Goal: Information Seeking & Learning: Learn about a topic

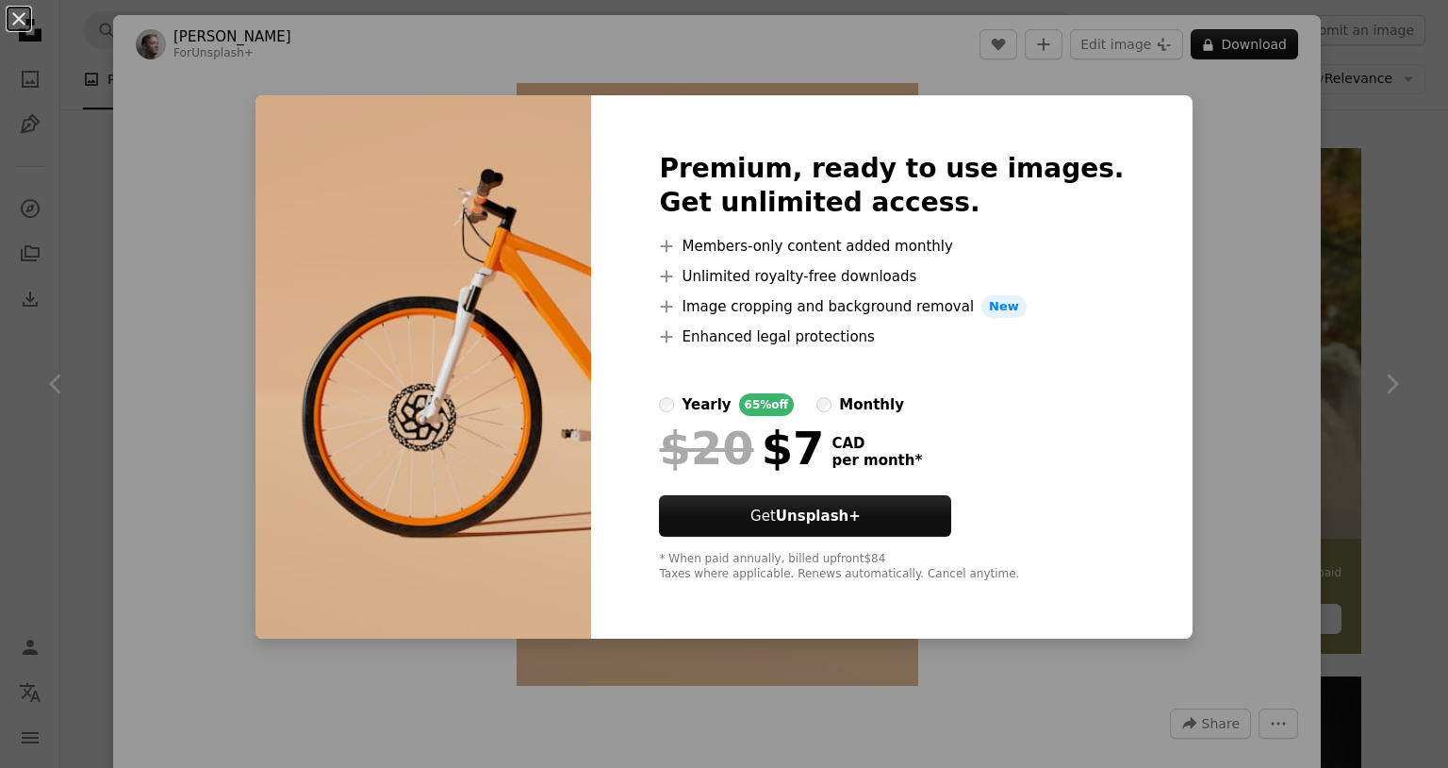
scroll to position [322, 0]
click at [1250, 282] on div "An X shape Premium, ready to use images. Get unlimited access. A plus sign Memb…" at bounding box center [724, 384] width 1448 height 768
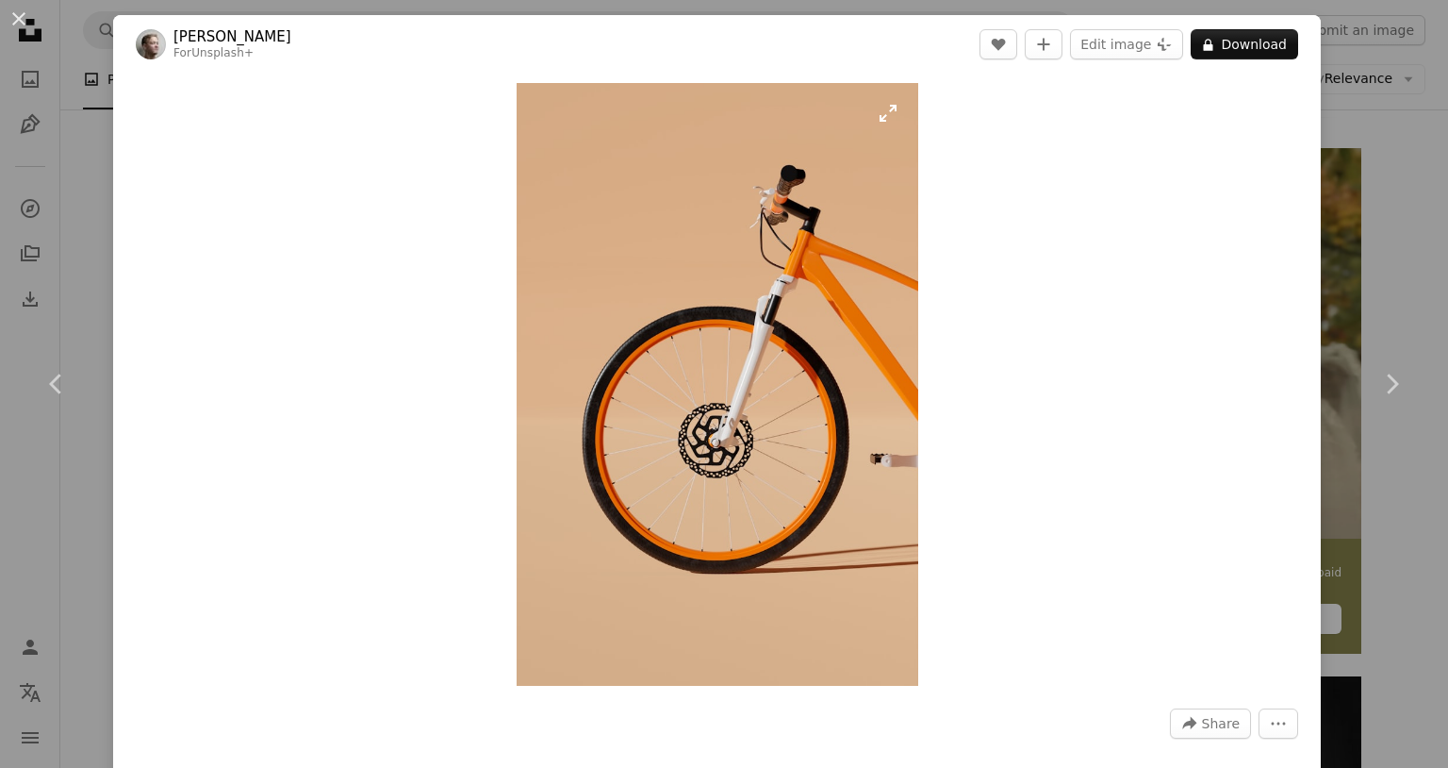
click at [877, 405] on img "Zoom in on this image" at bounding box center [718, 384] width 402 height 603
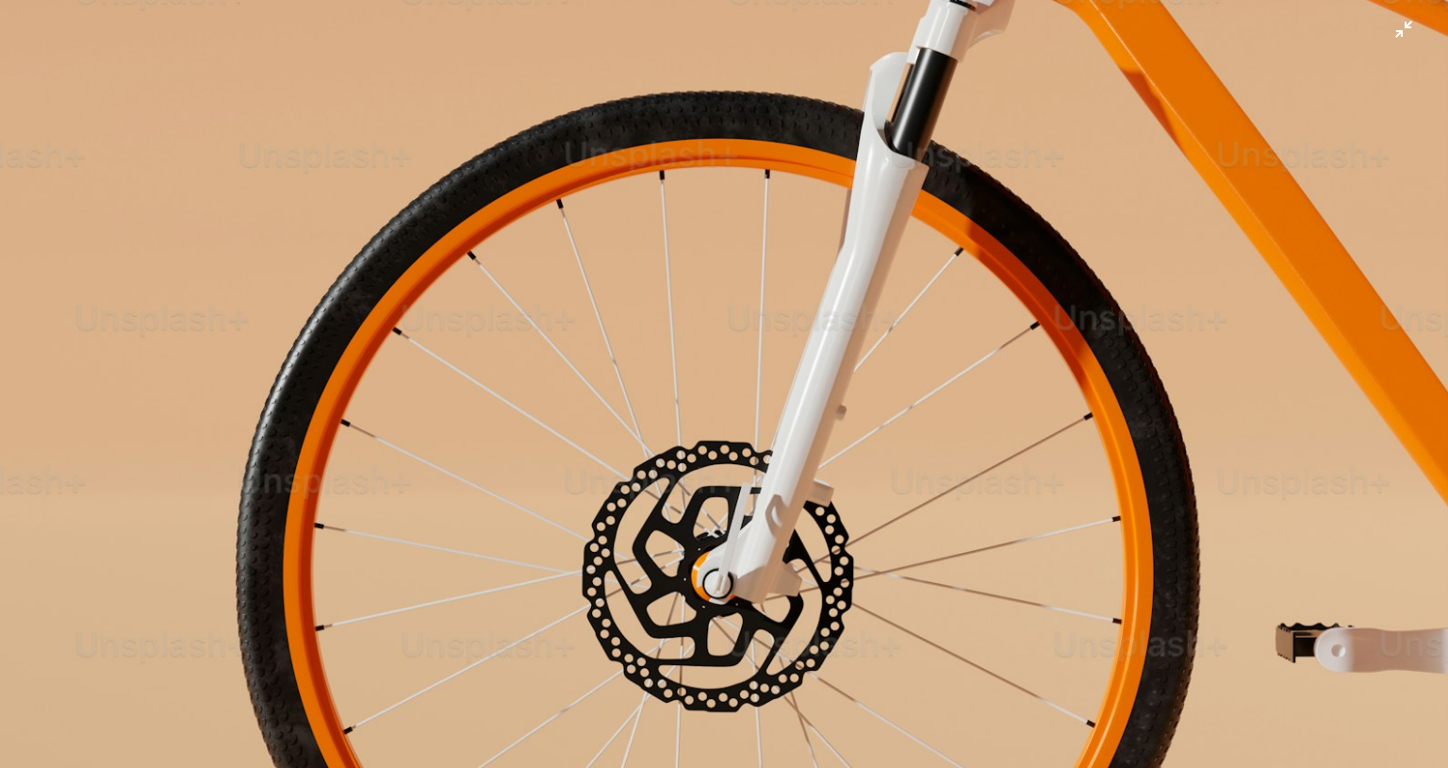
scroll to position [708, 0]
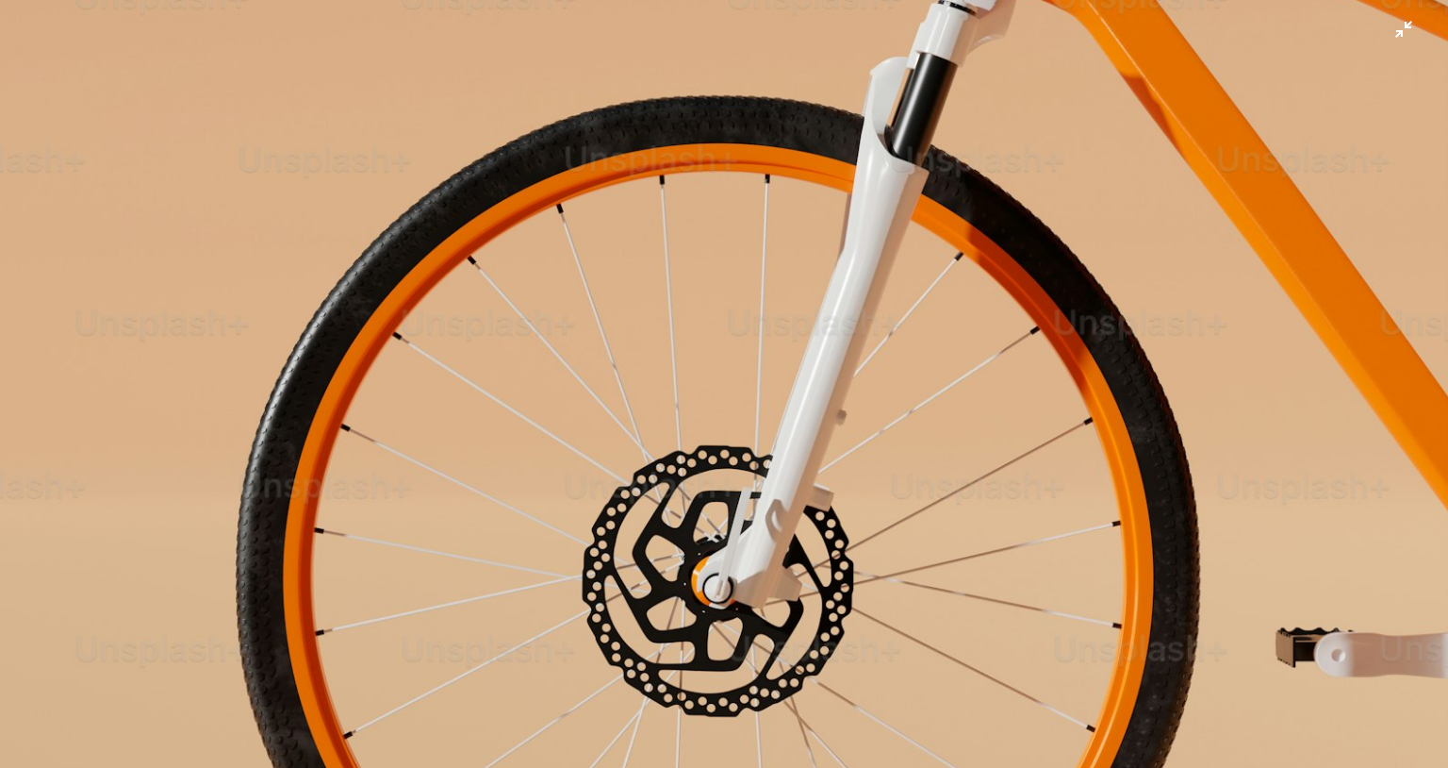
click at [727, 421] on img "Zoom out on this image" at bounding box center [724, 378] width 1450 height 2175
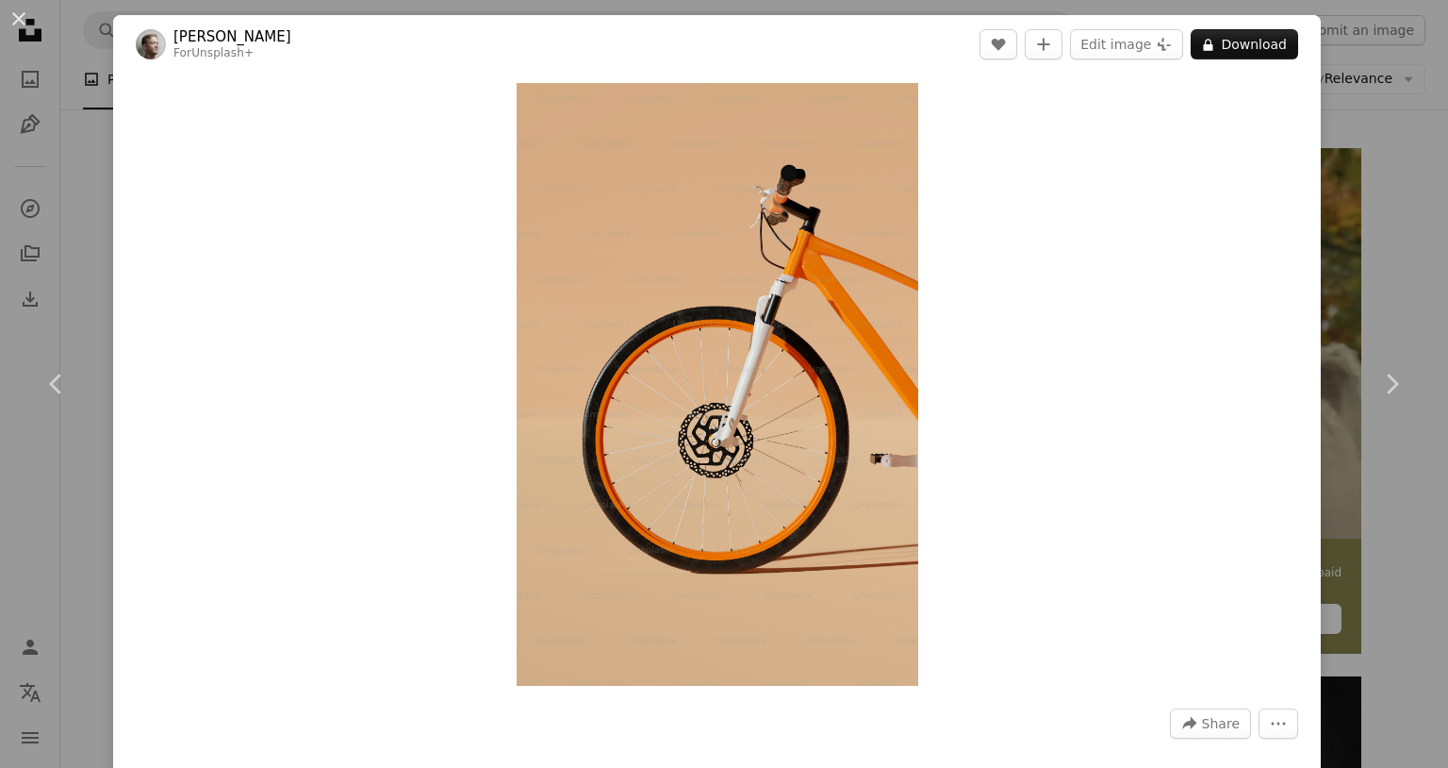
click at [727, 421] on img "Zoom in on this image" at bounding box center [718, 384] width 402 height 603
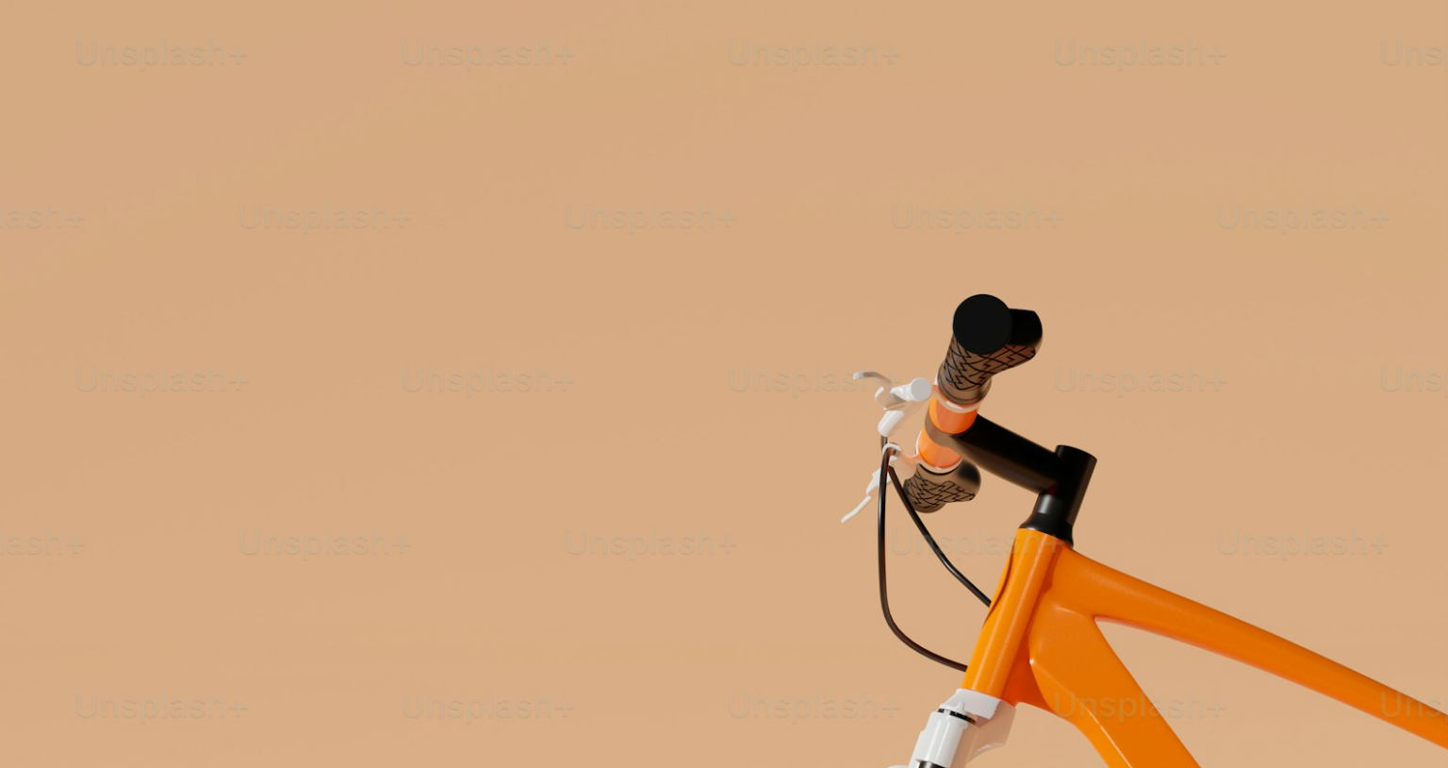
scroll to position [703, 0]
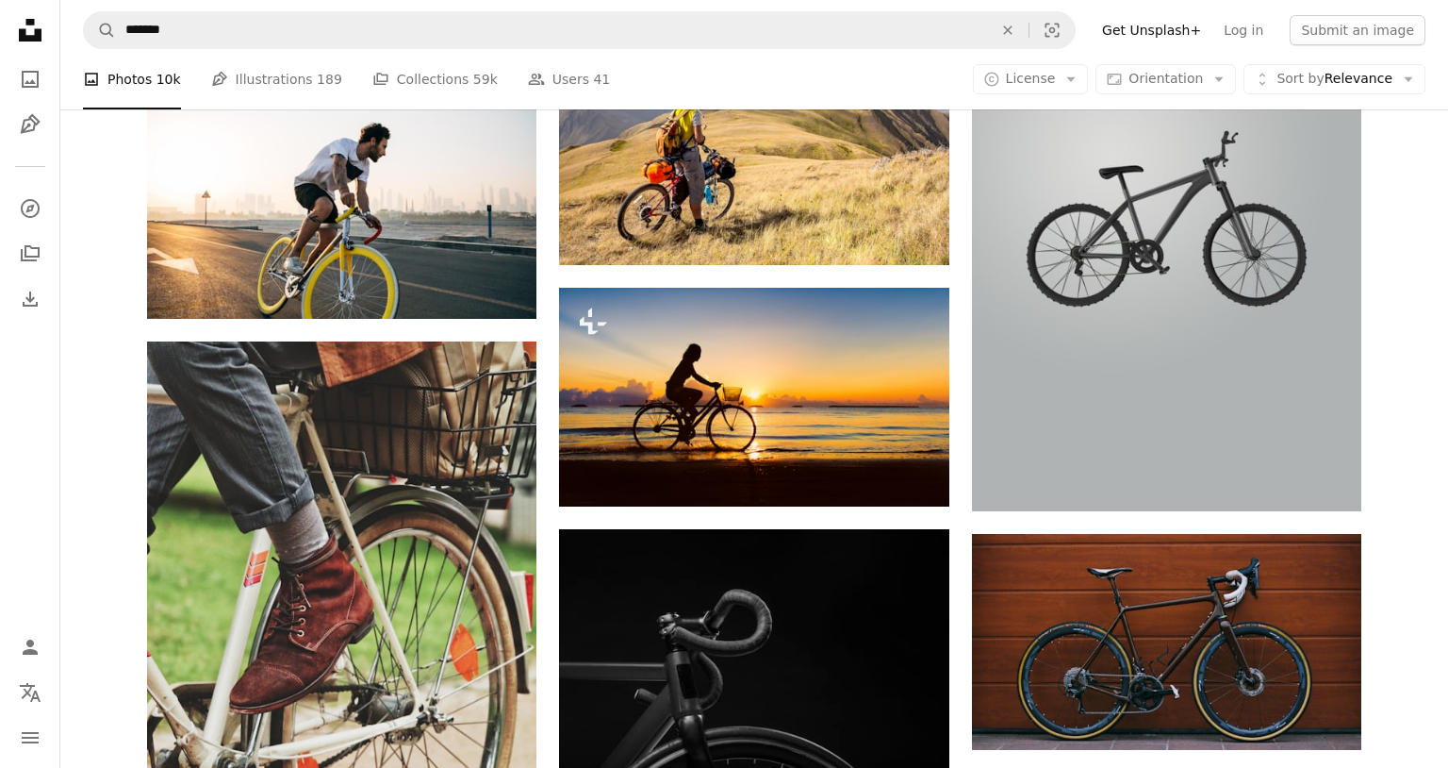
scroll to position [1921, 0]
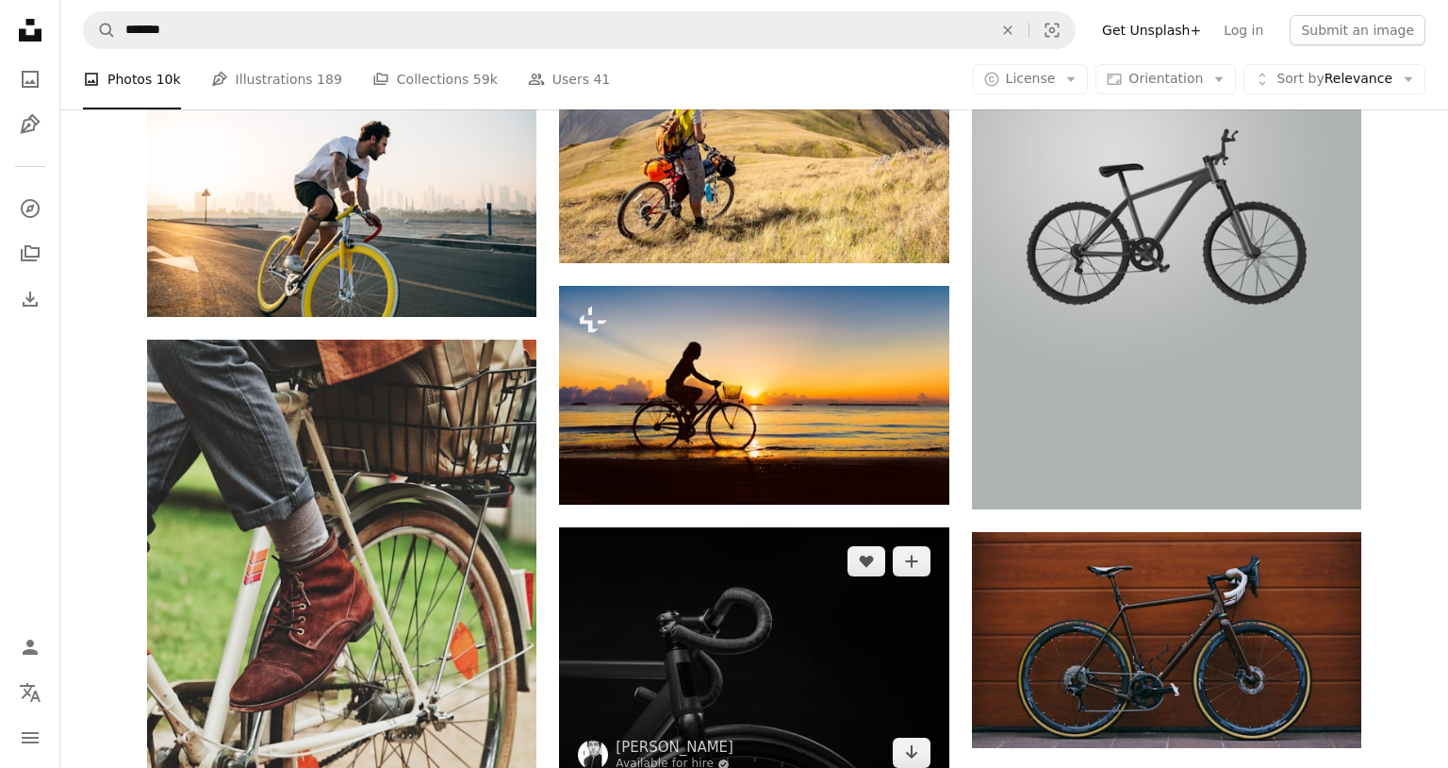
click at [720, 527] on img at bounding box center [753, 656] width 389 height 259
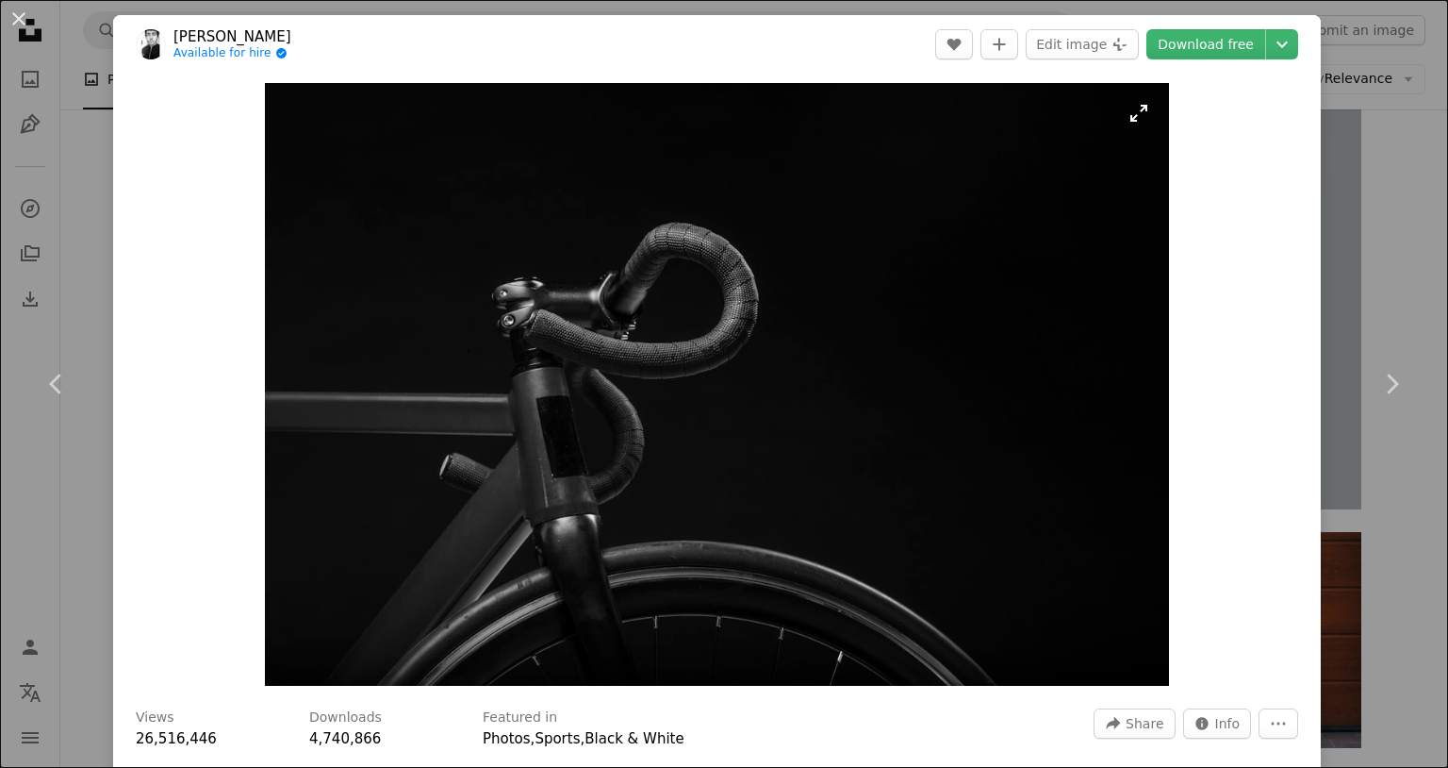
click at [735, 338] on img "Zoom in on this image" at bounding box center [717, 384] width 904 height 603
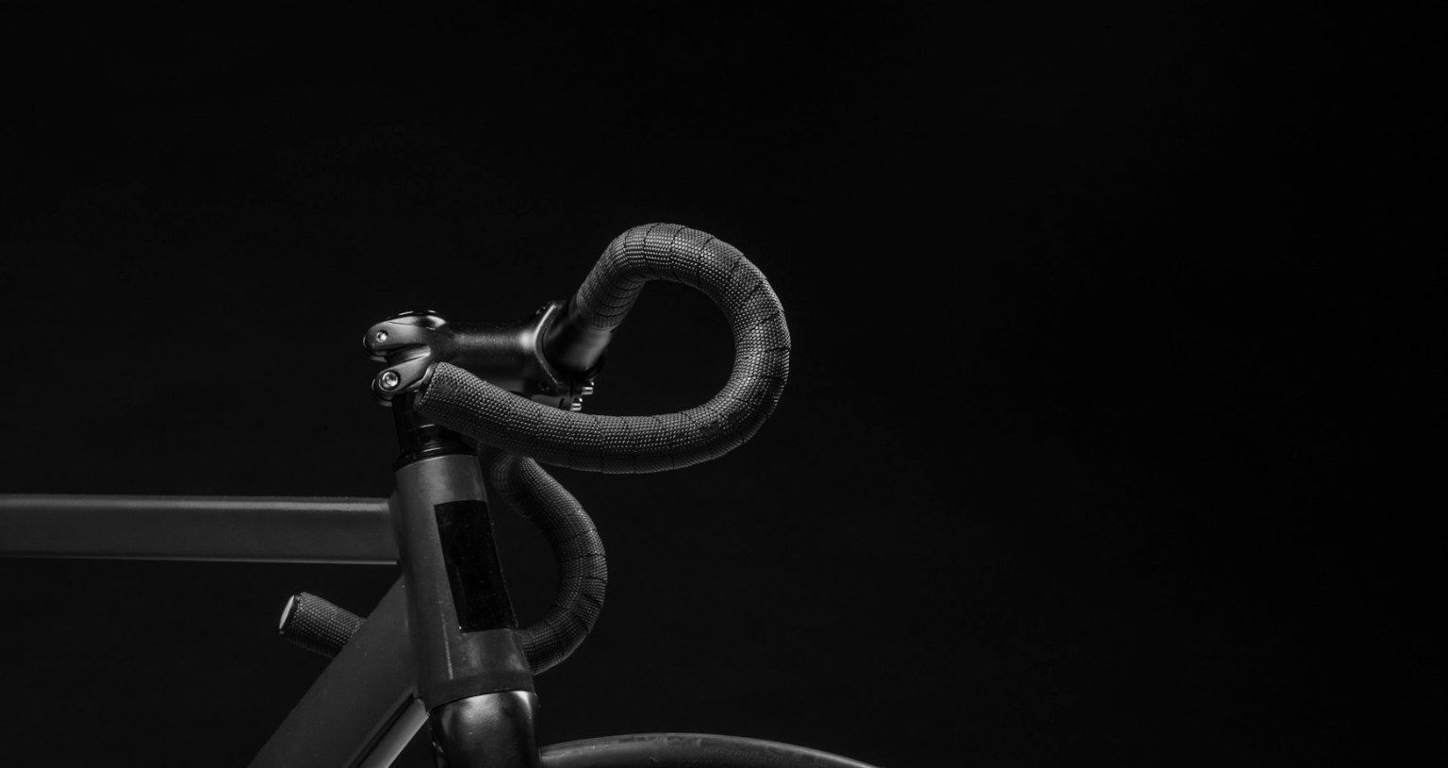
scroll to position [99, 0]
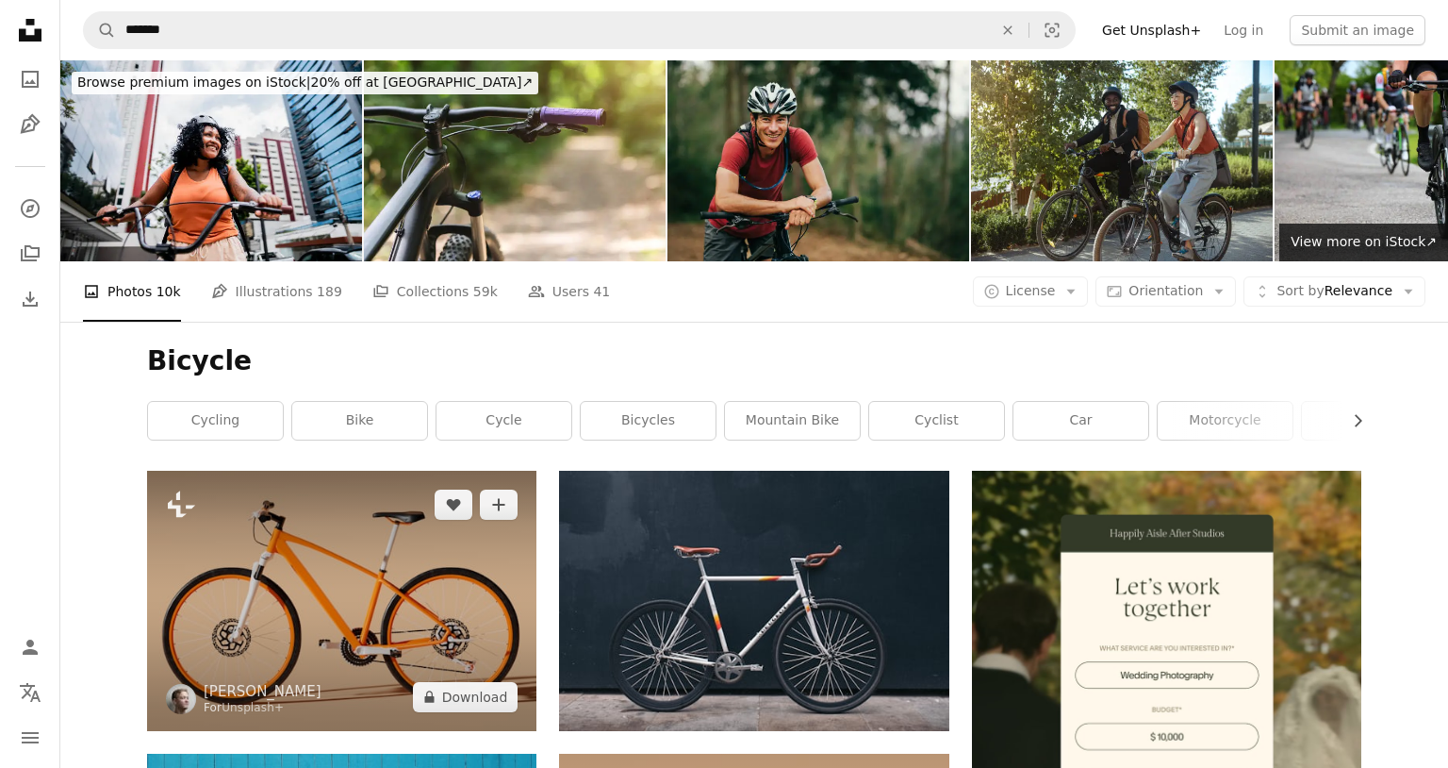
click at [372, 471] on img at bounding box center [341, 600] width 389 height 259
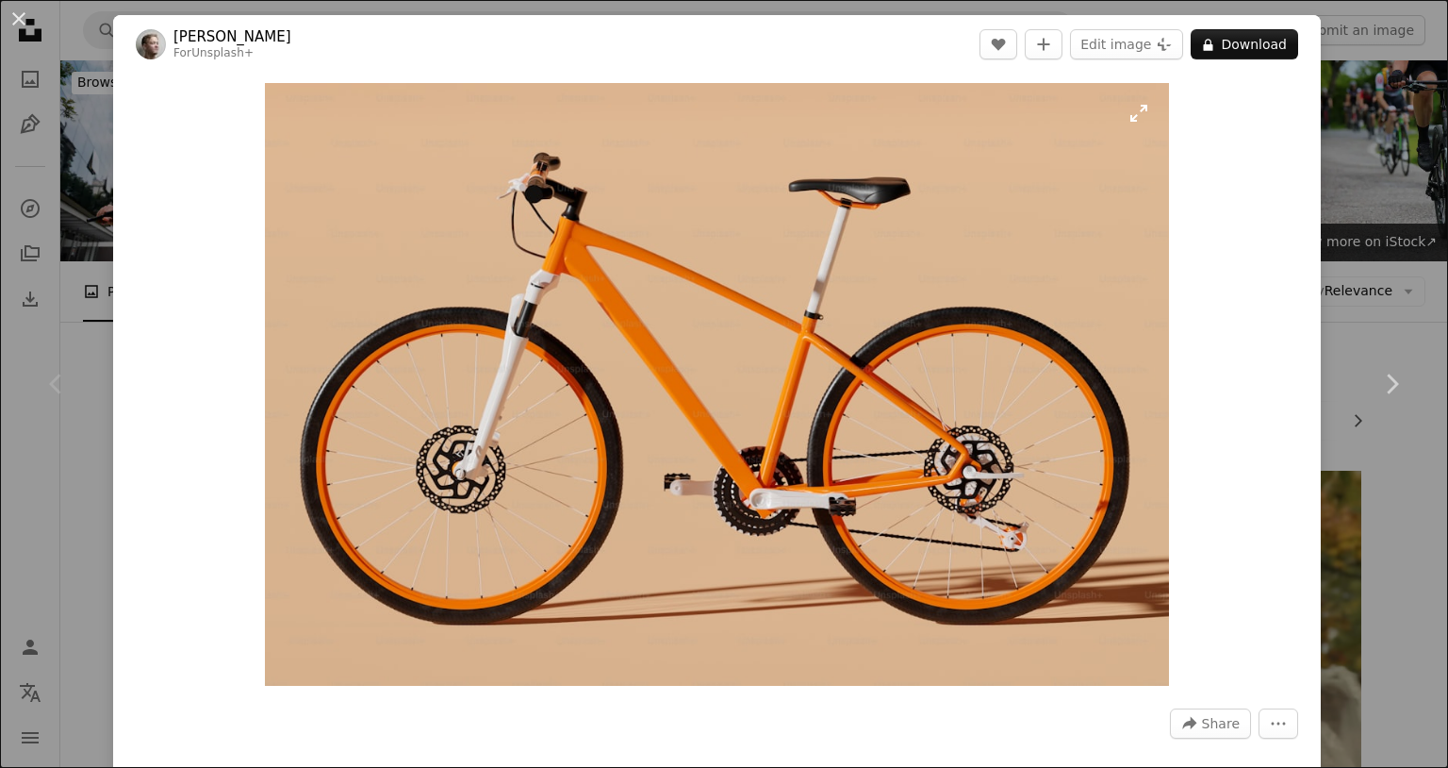
click at [776, 417] on img "Zoom in on this image" at bounding box center [717, 384] width 904 height 603
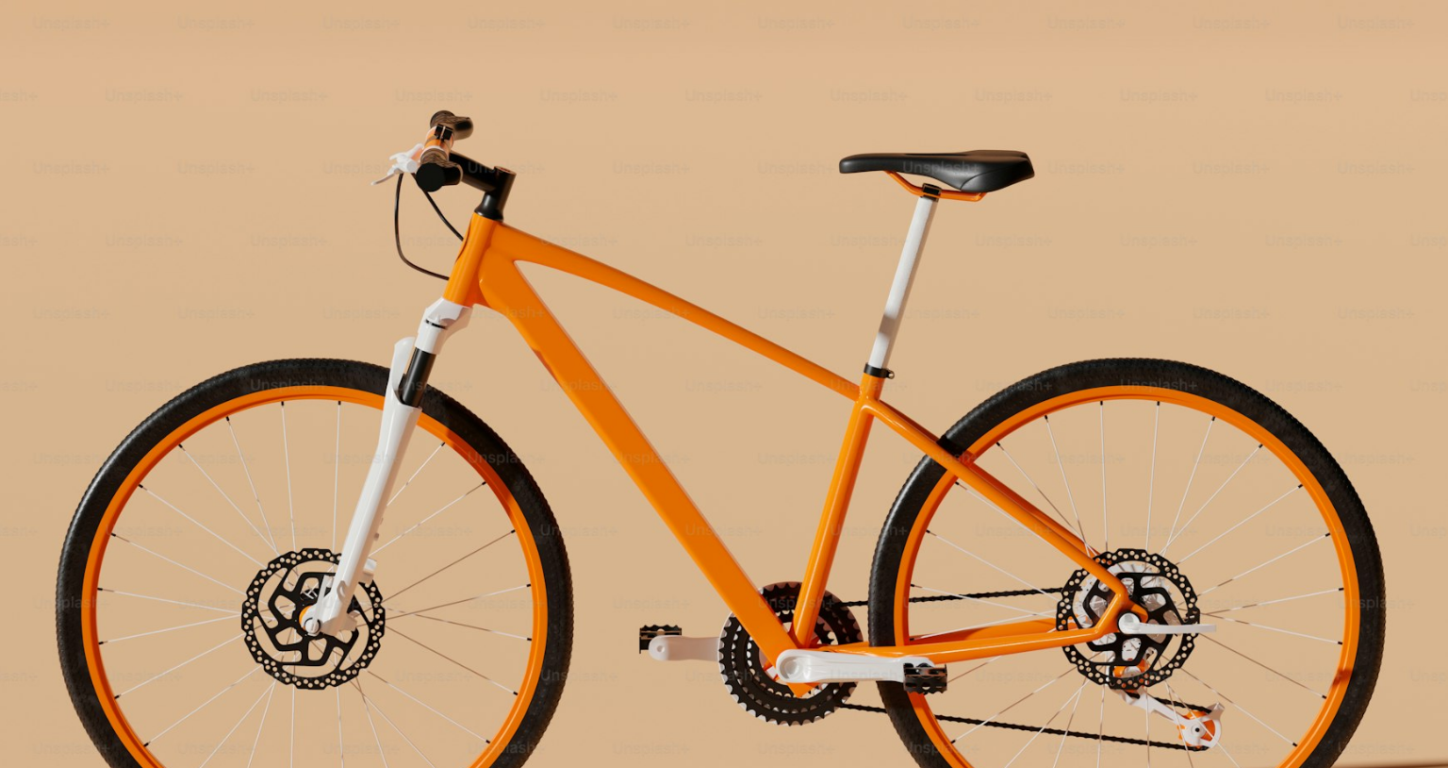
scroll to position [99, 0]
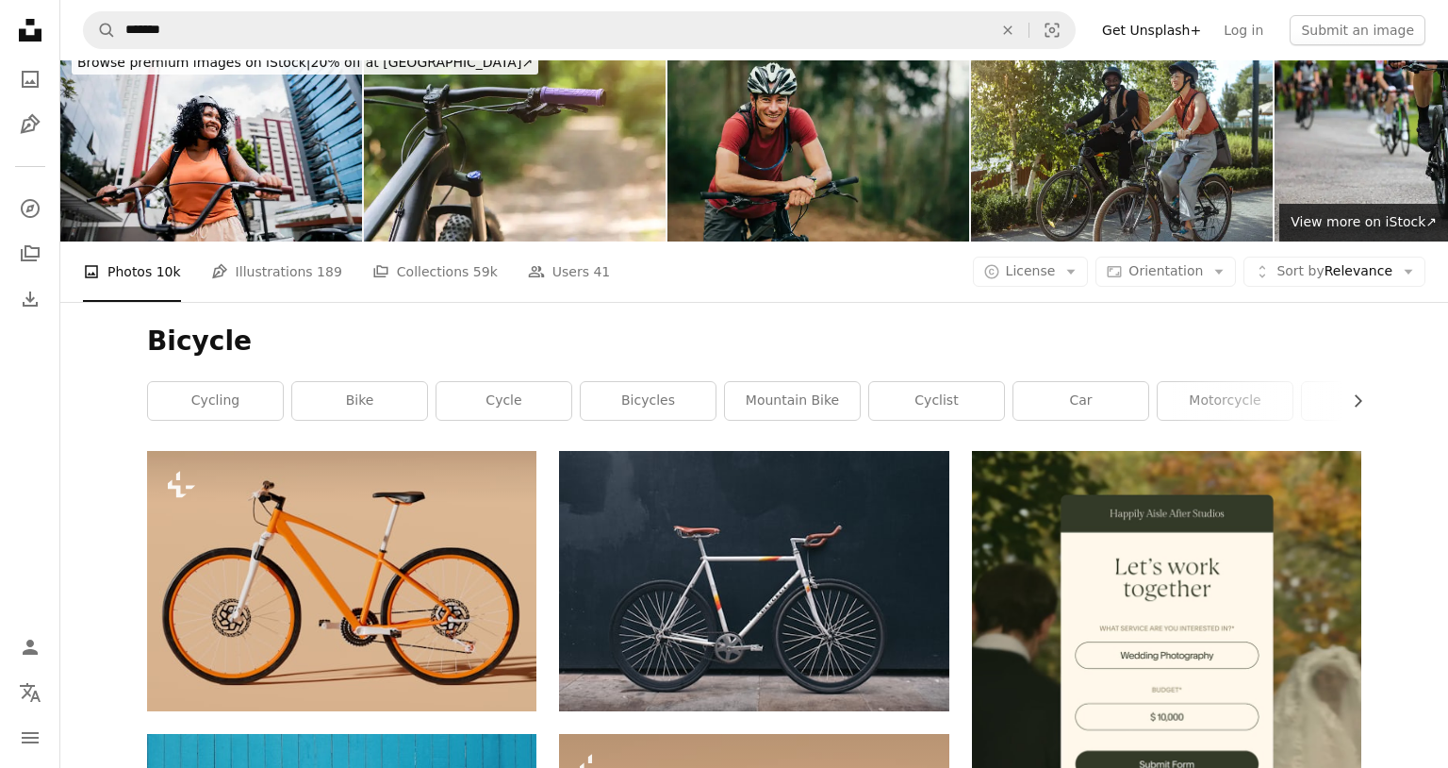
scroll to position [18, 0]
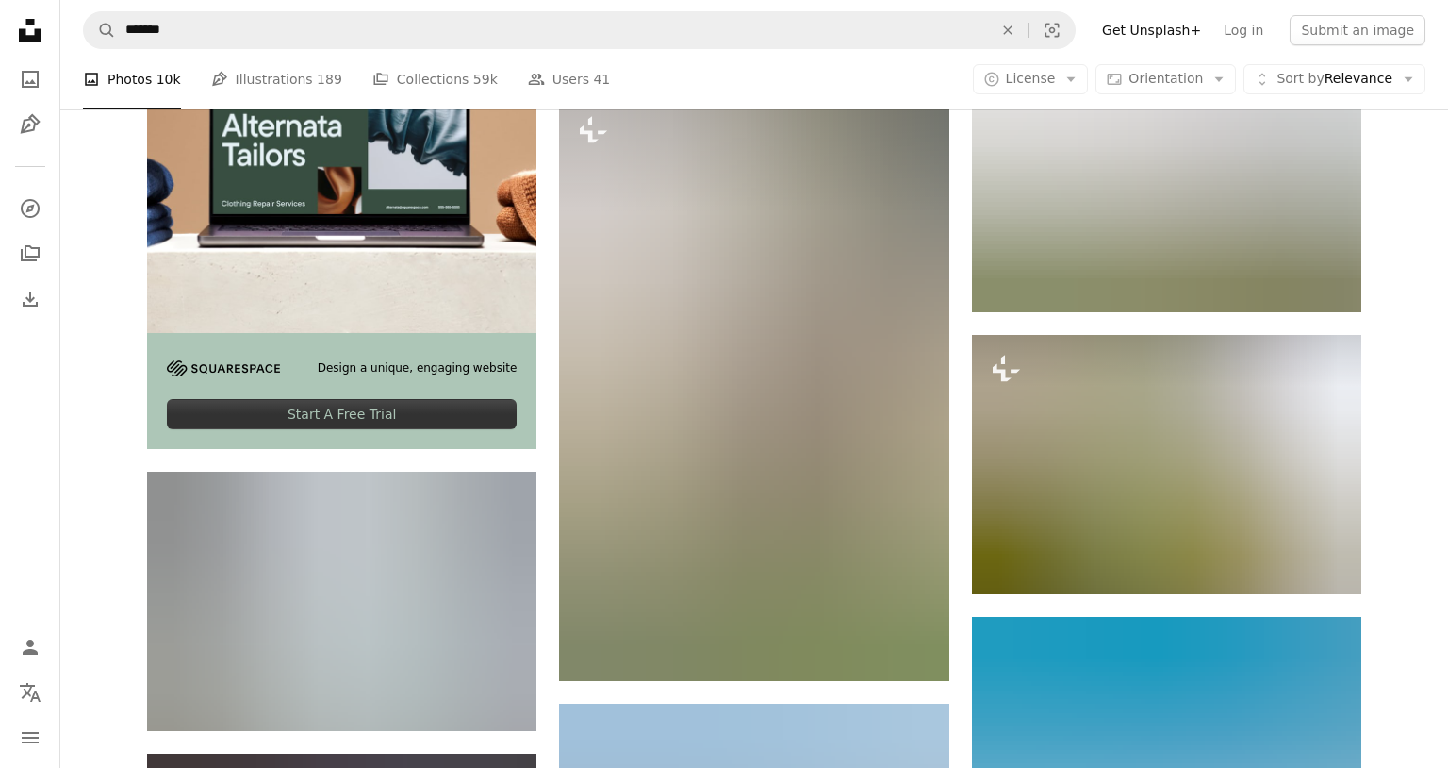
scroll to position [5342, 0]
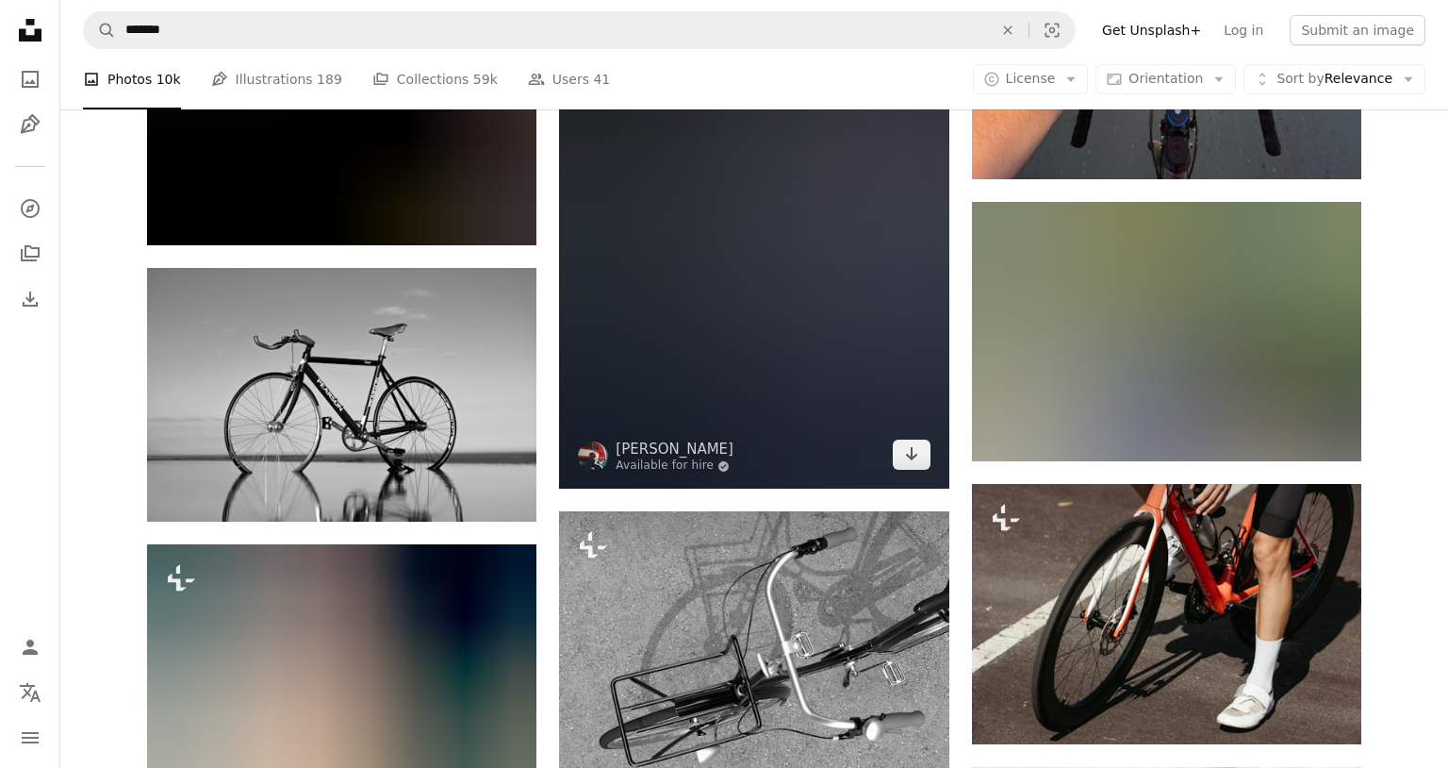
scroll to position [18117, 0]
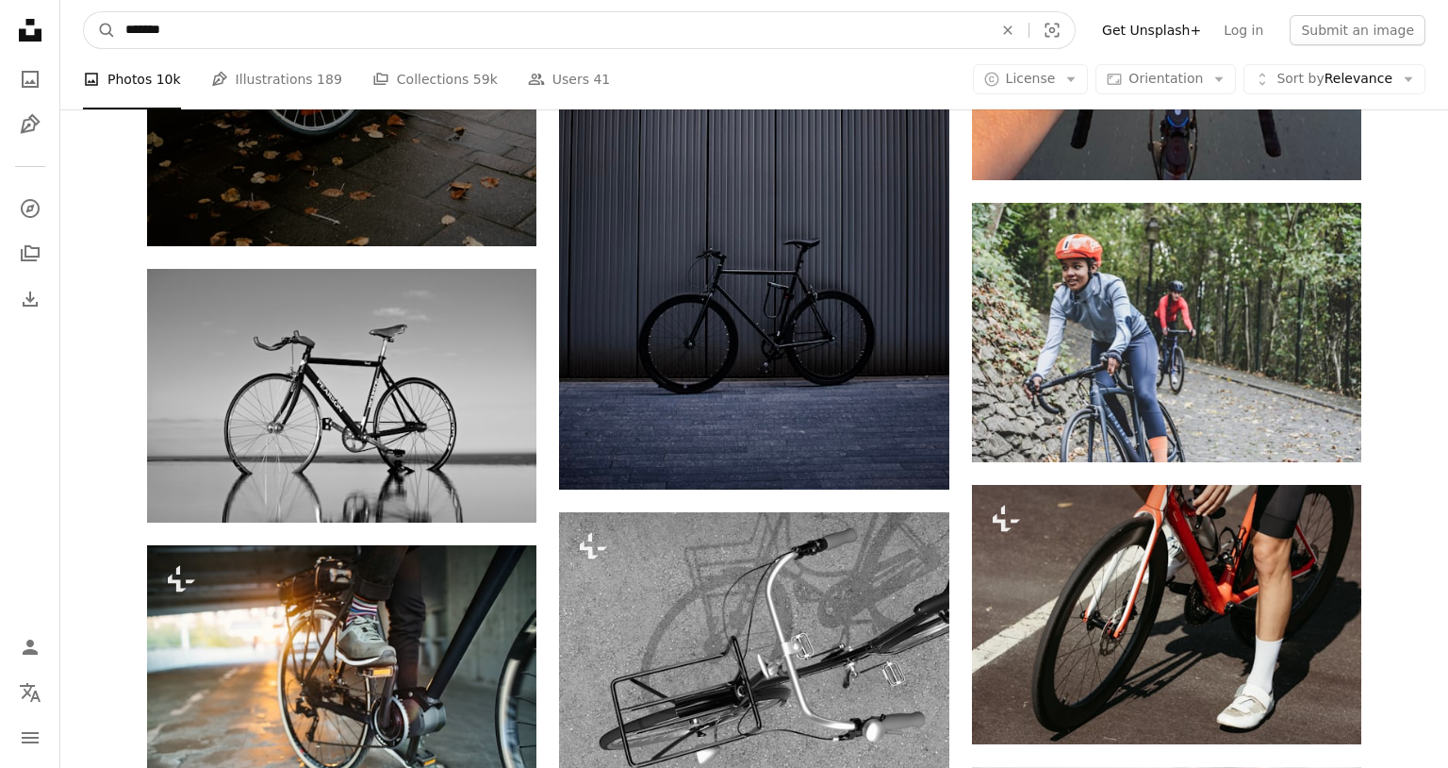
click at [629, 35] on input "*******" at bounding box center [551, 30] width 871 height 36
type input "**********"
click at [84, 12] on button "A magnifying glass" at bounding box center [100, 30] width 32 height 36
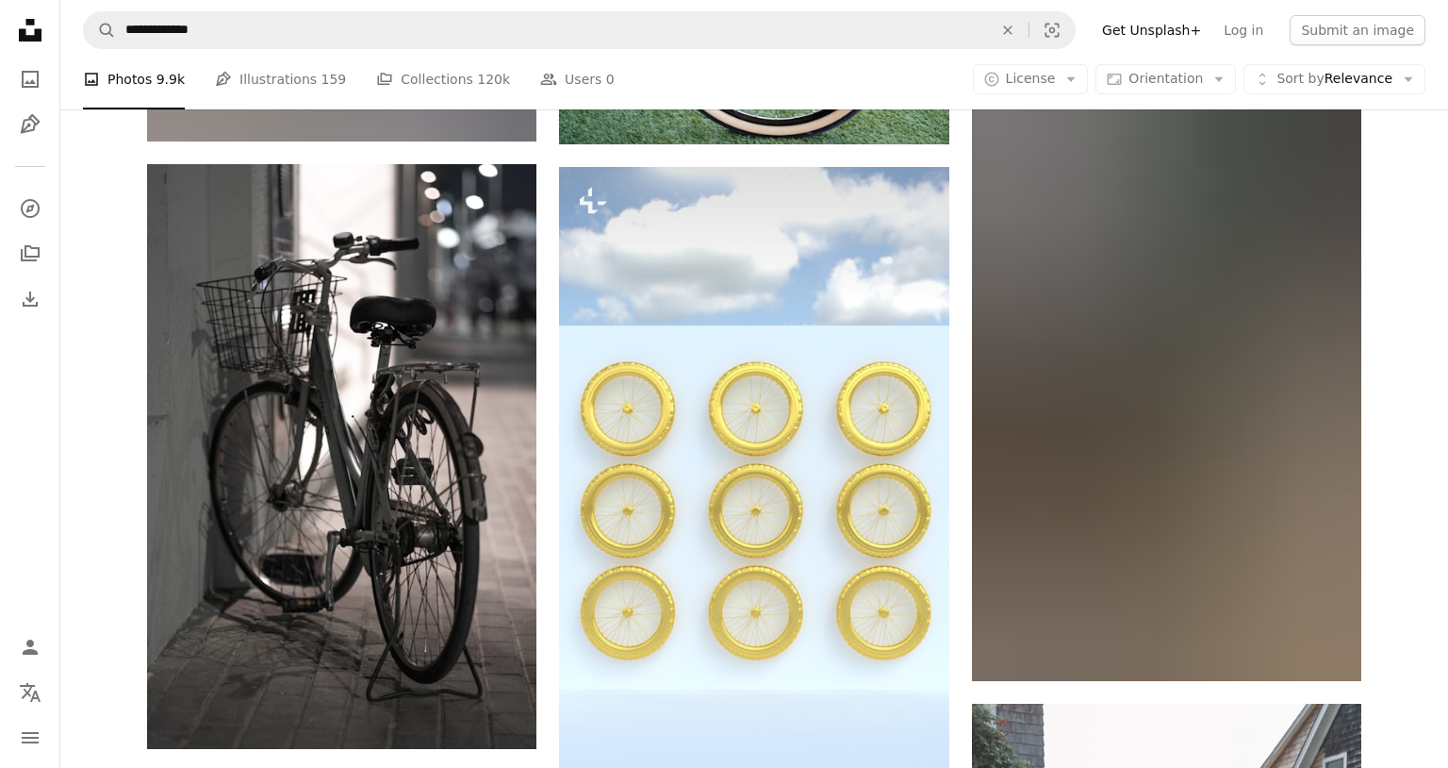
scroll to position [1790, 0]
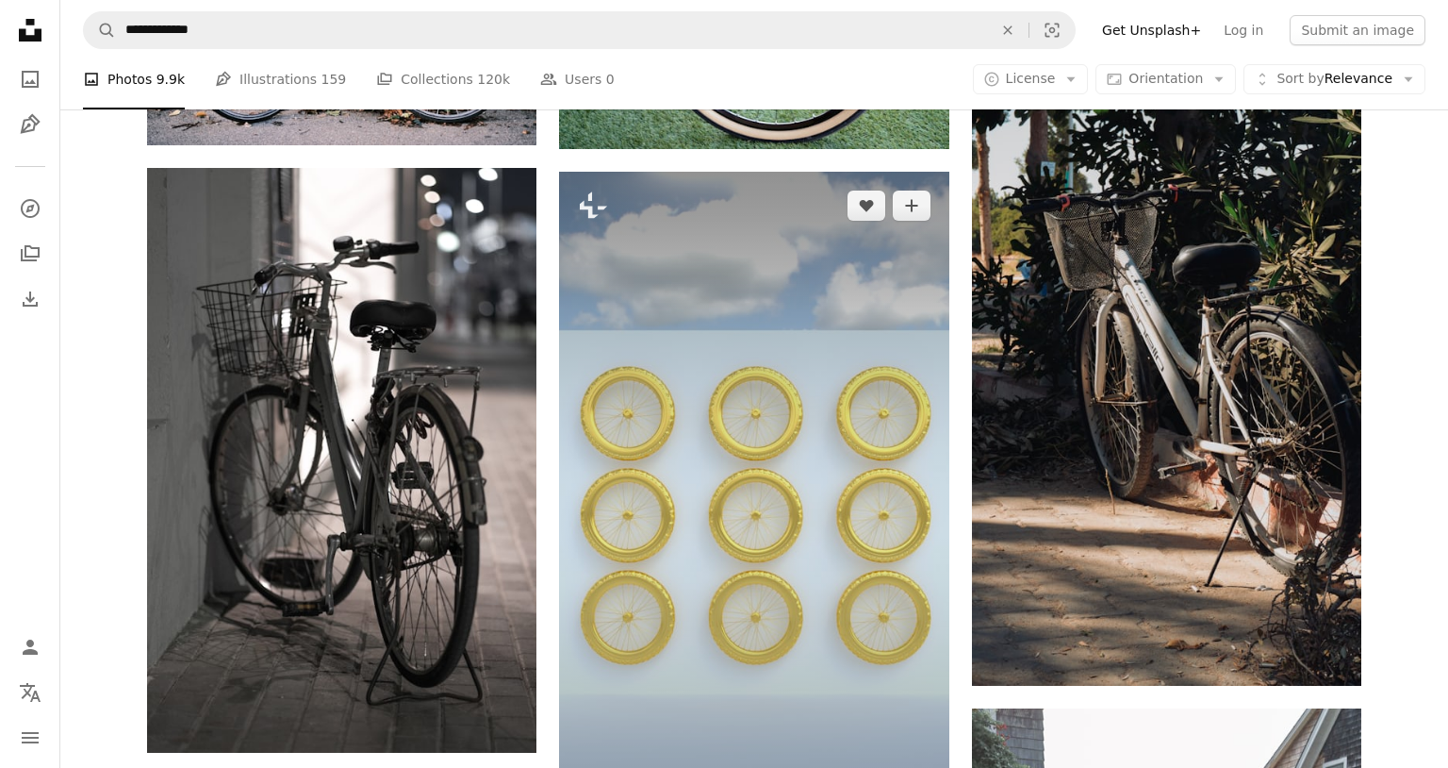
click at [854, 355] on img at bounding box center [753, 518] width 389 height 693
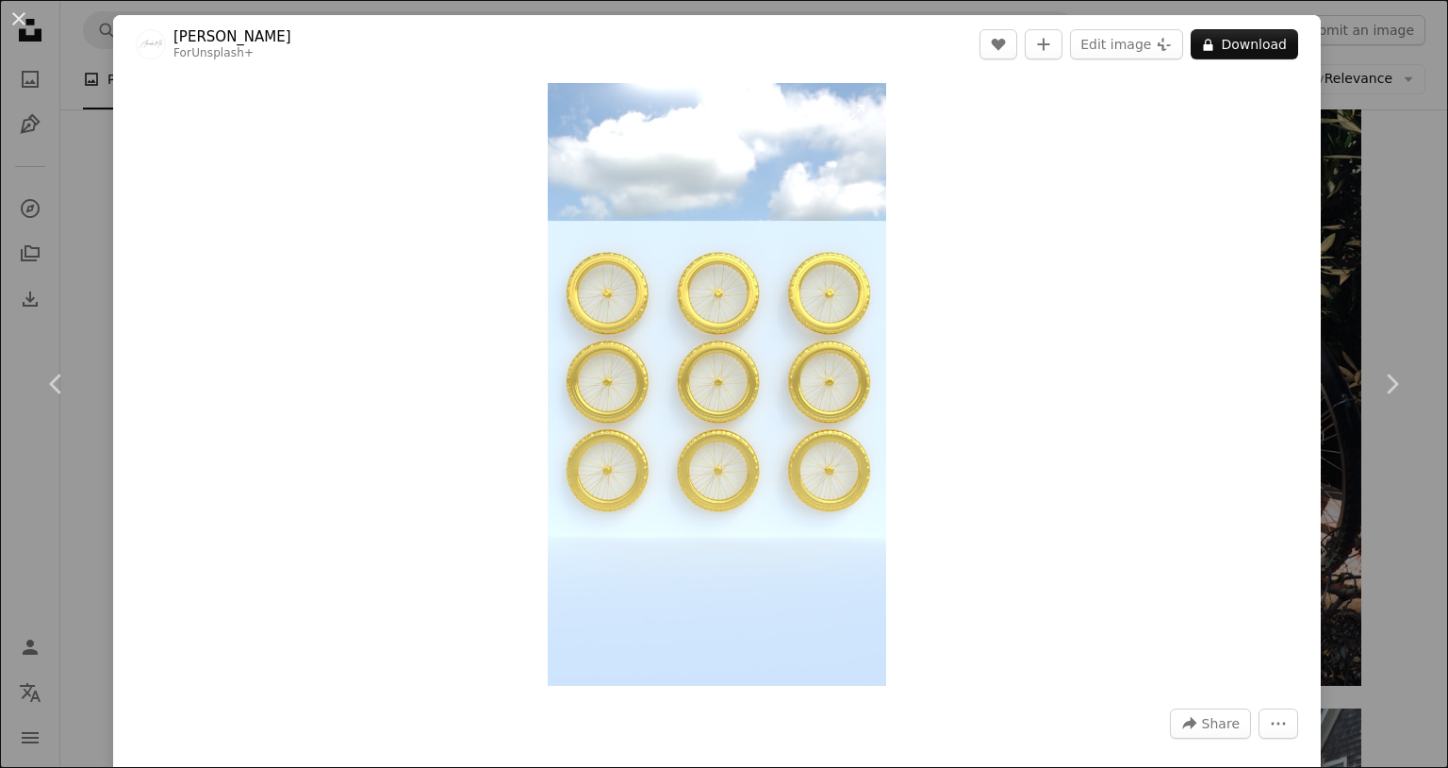
click at [835, 380] on img "Zoom in on this image" at bounding box center [717, 384] width 339 height 603
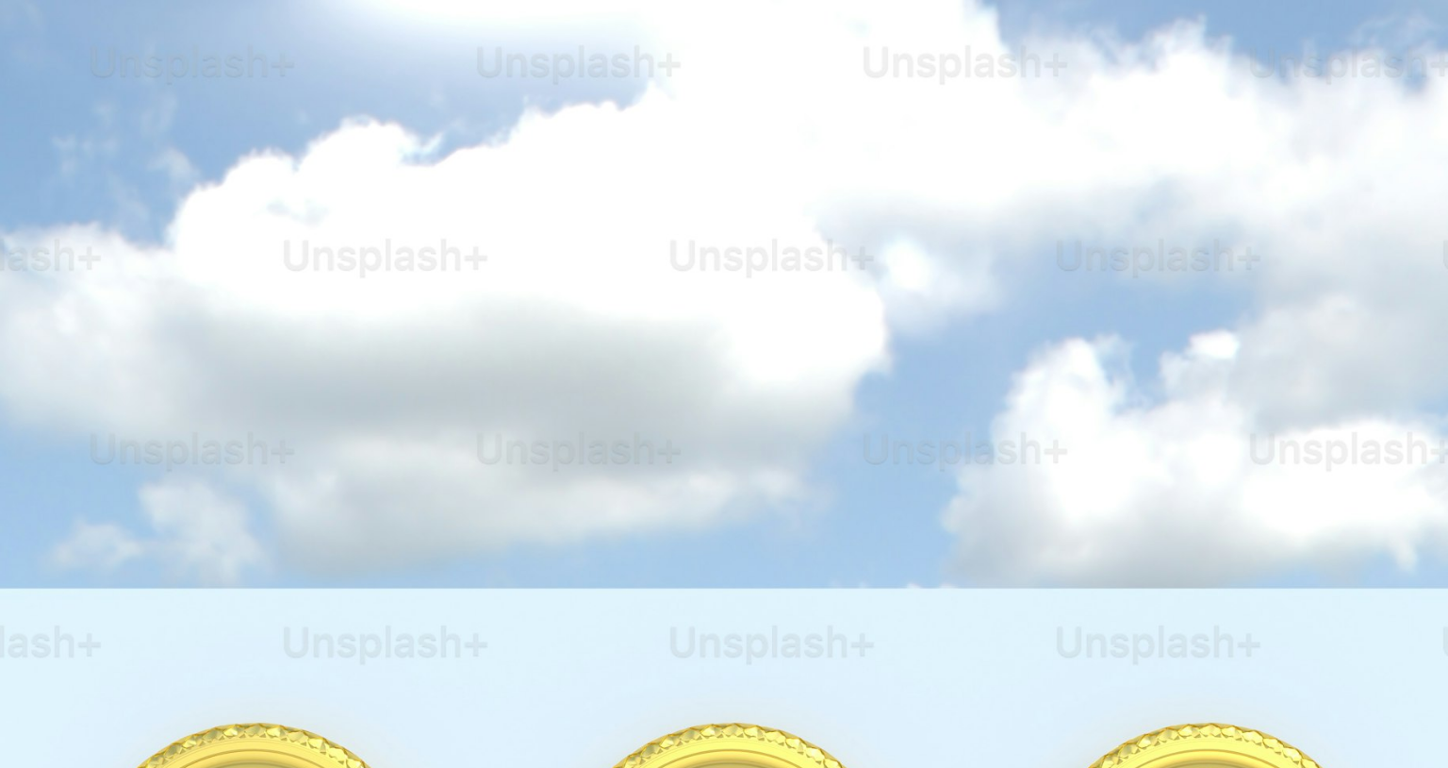
scroll to position [905, 0]
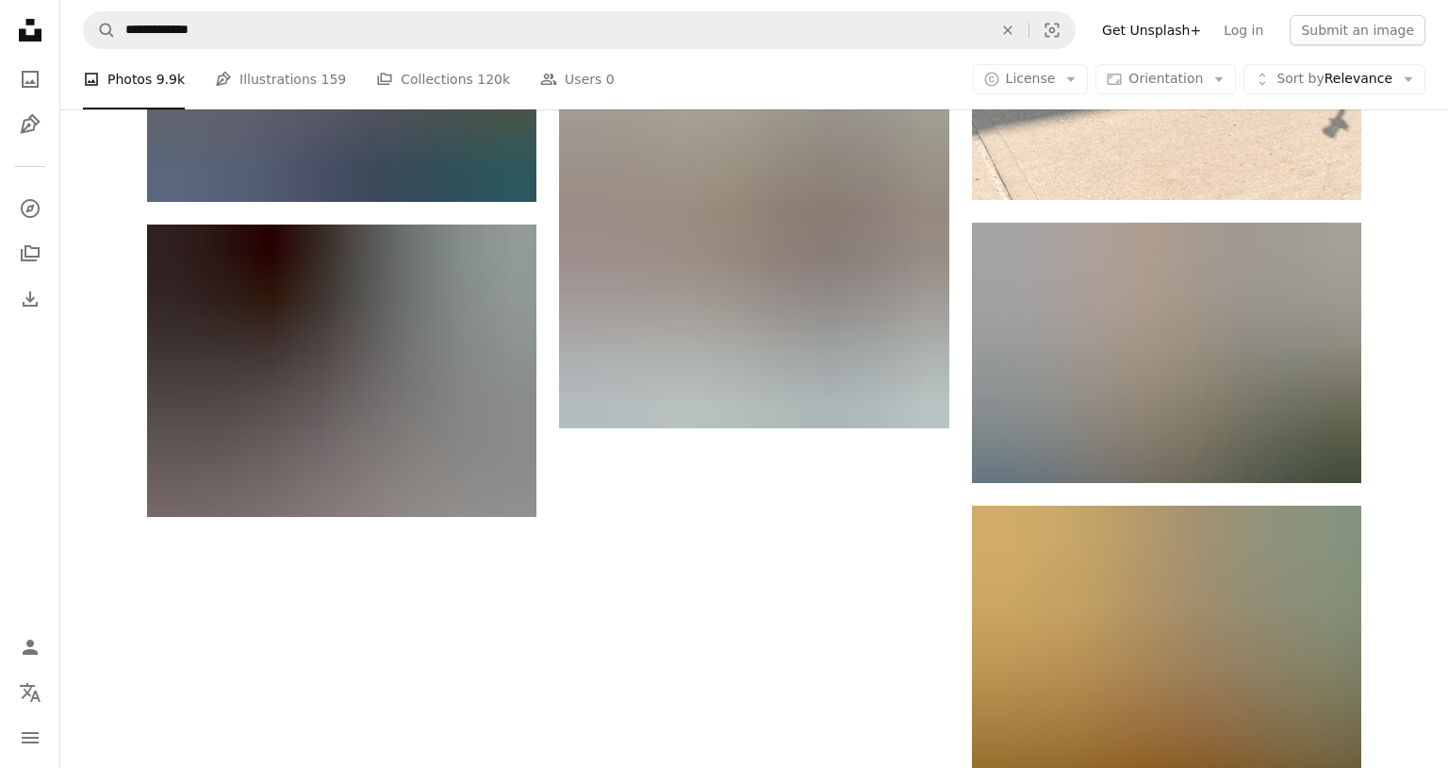
scroll to position [2882, 0]
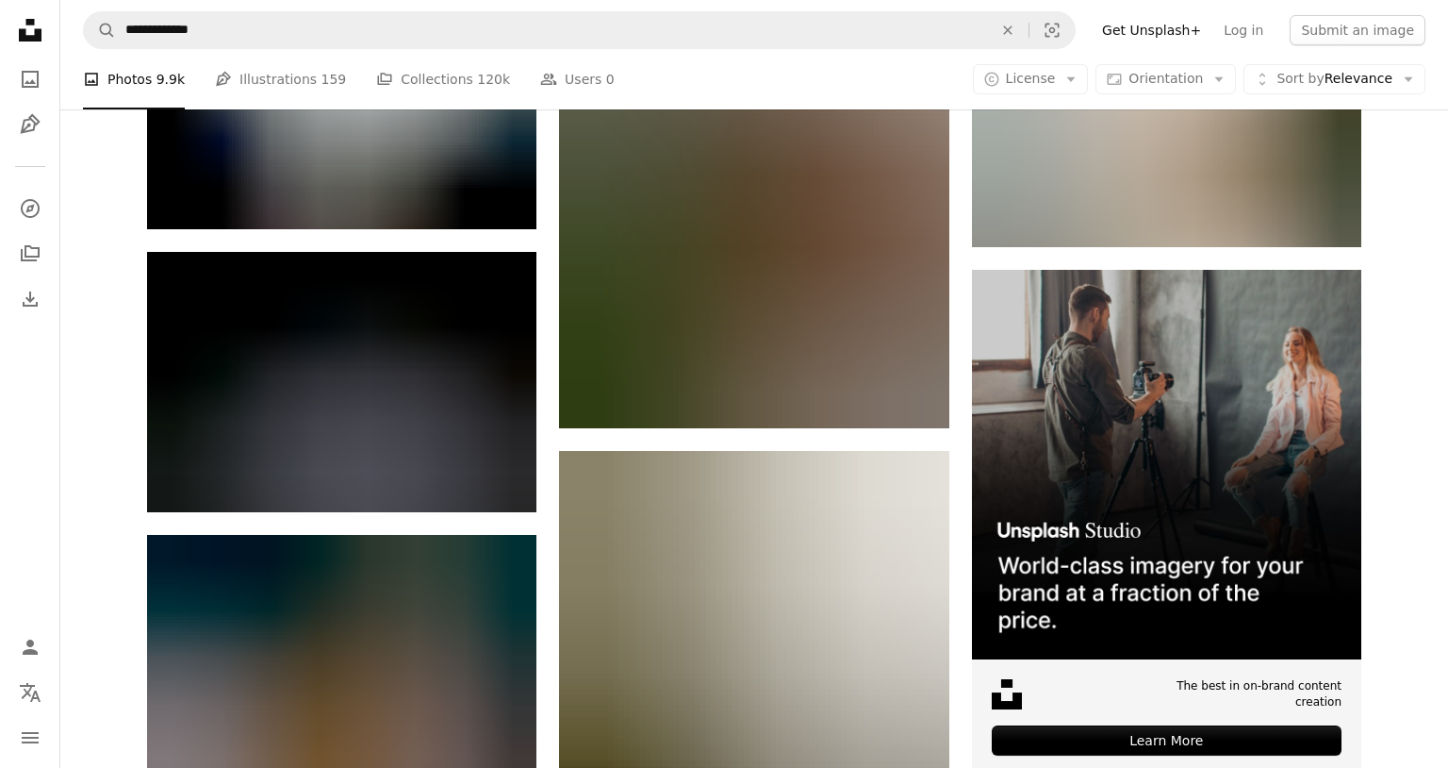
scroll to position [8048, 0]
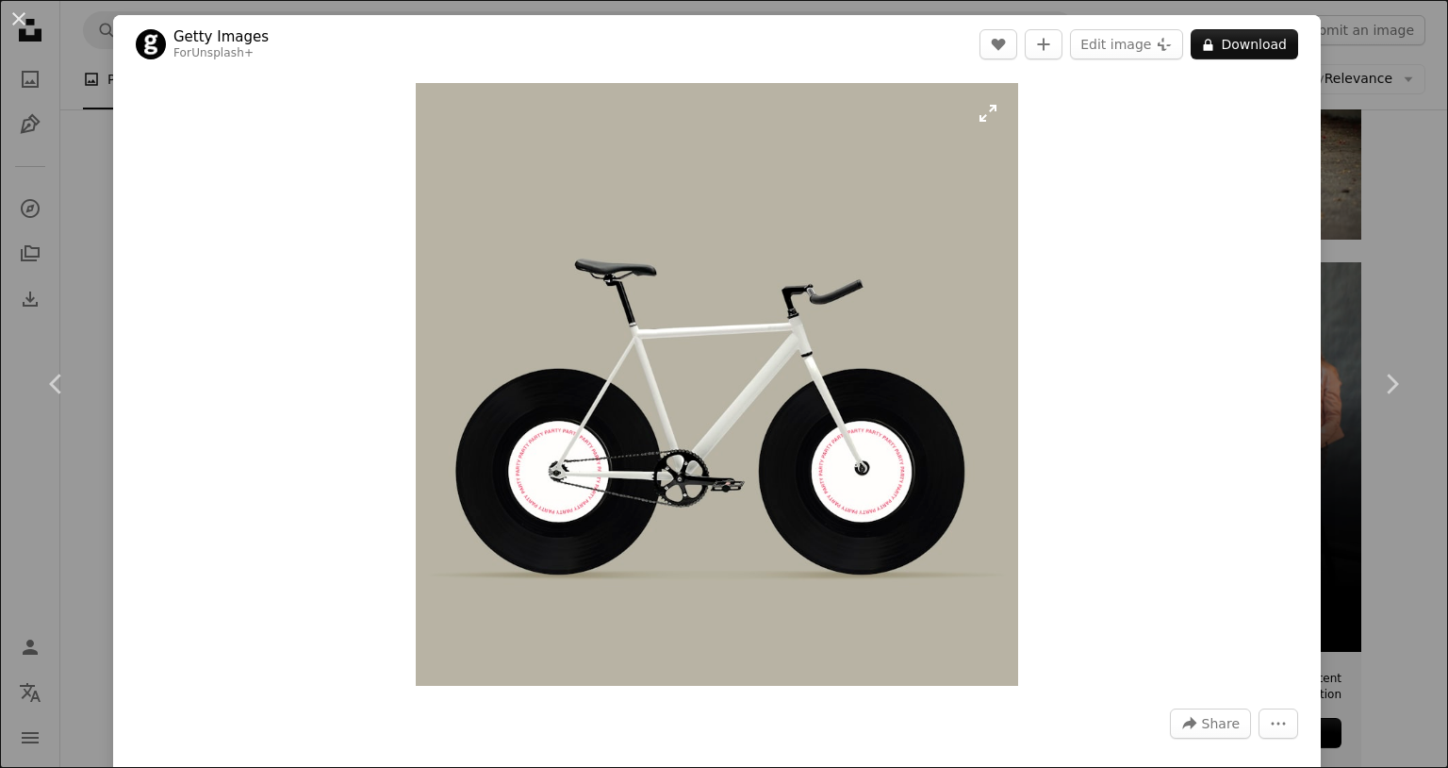
click at [788, 429] on img "Zoom in on this image" at bounding box center [717, 384] width 603 height 603
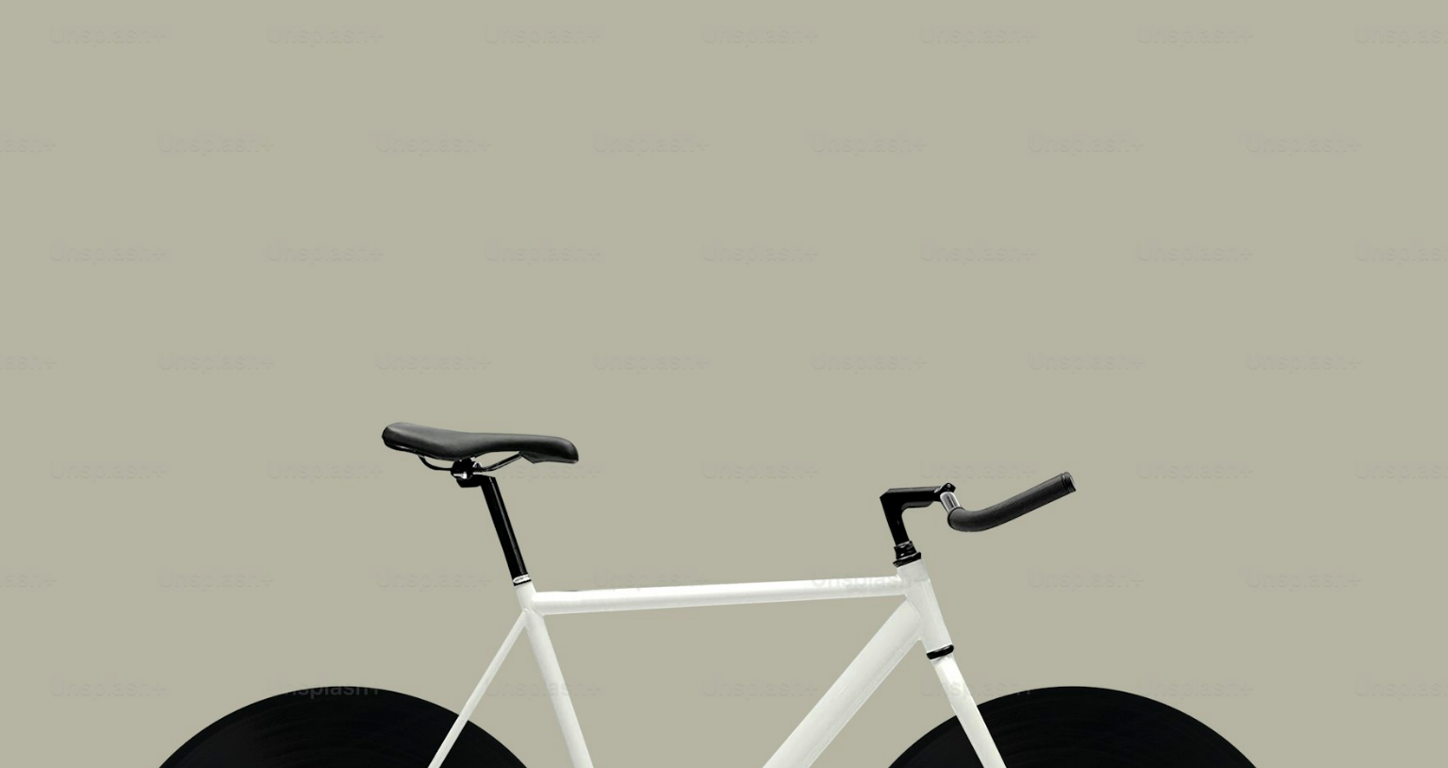
scroll to position [341, 0]
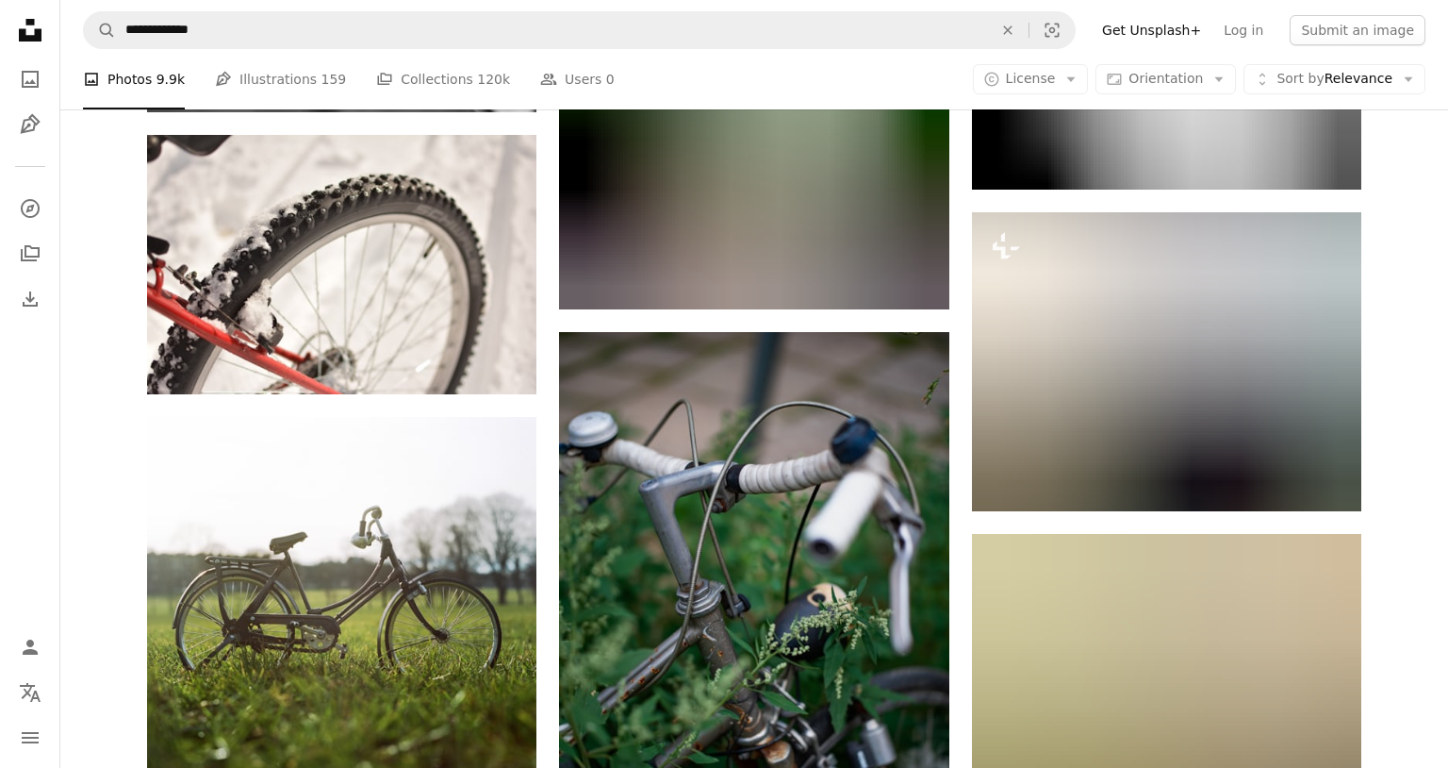
scroll to position [12323, 0]
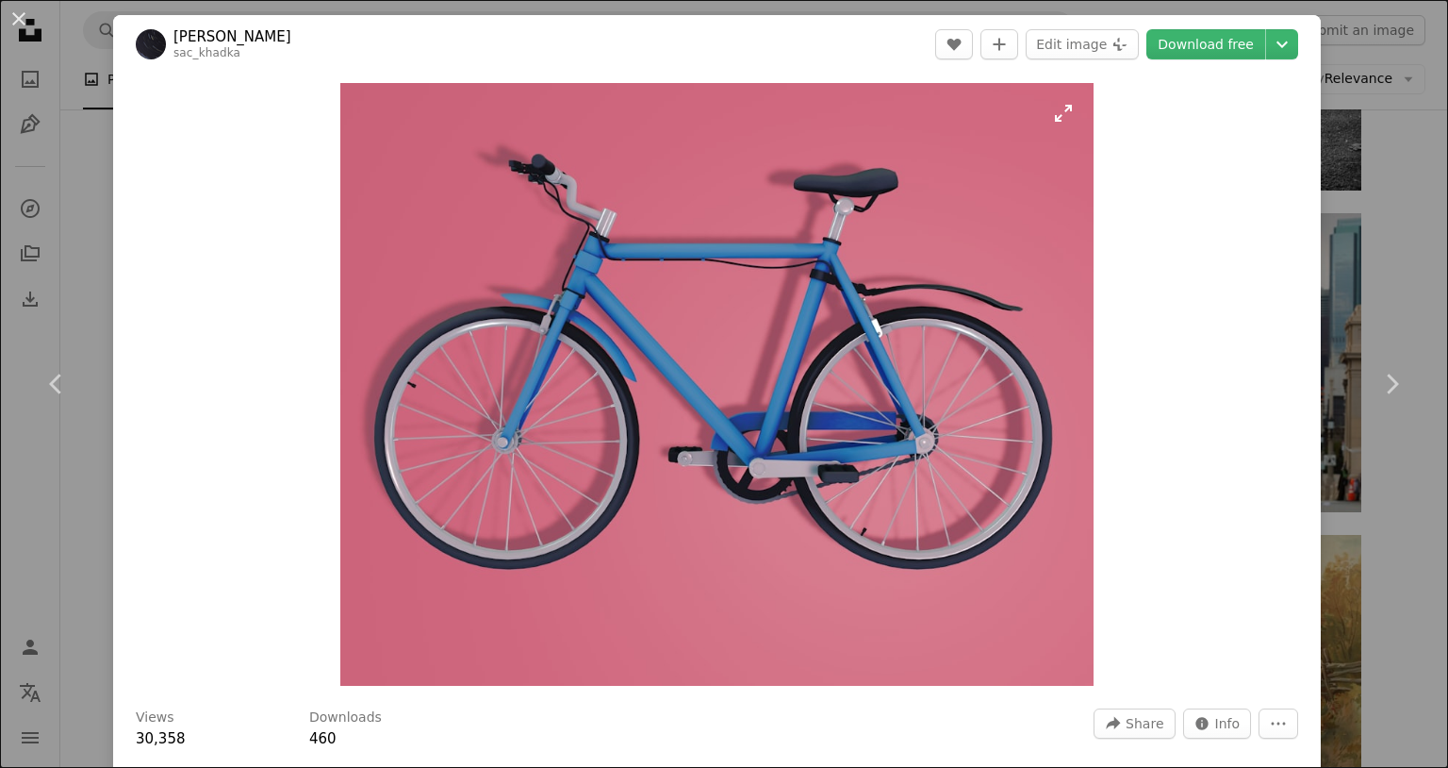
click at [875, 312] on img "Zoom in on this image" at bounding box center [716, 384] width 753 height 603
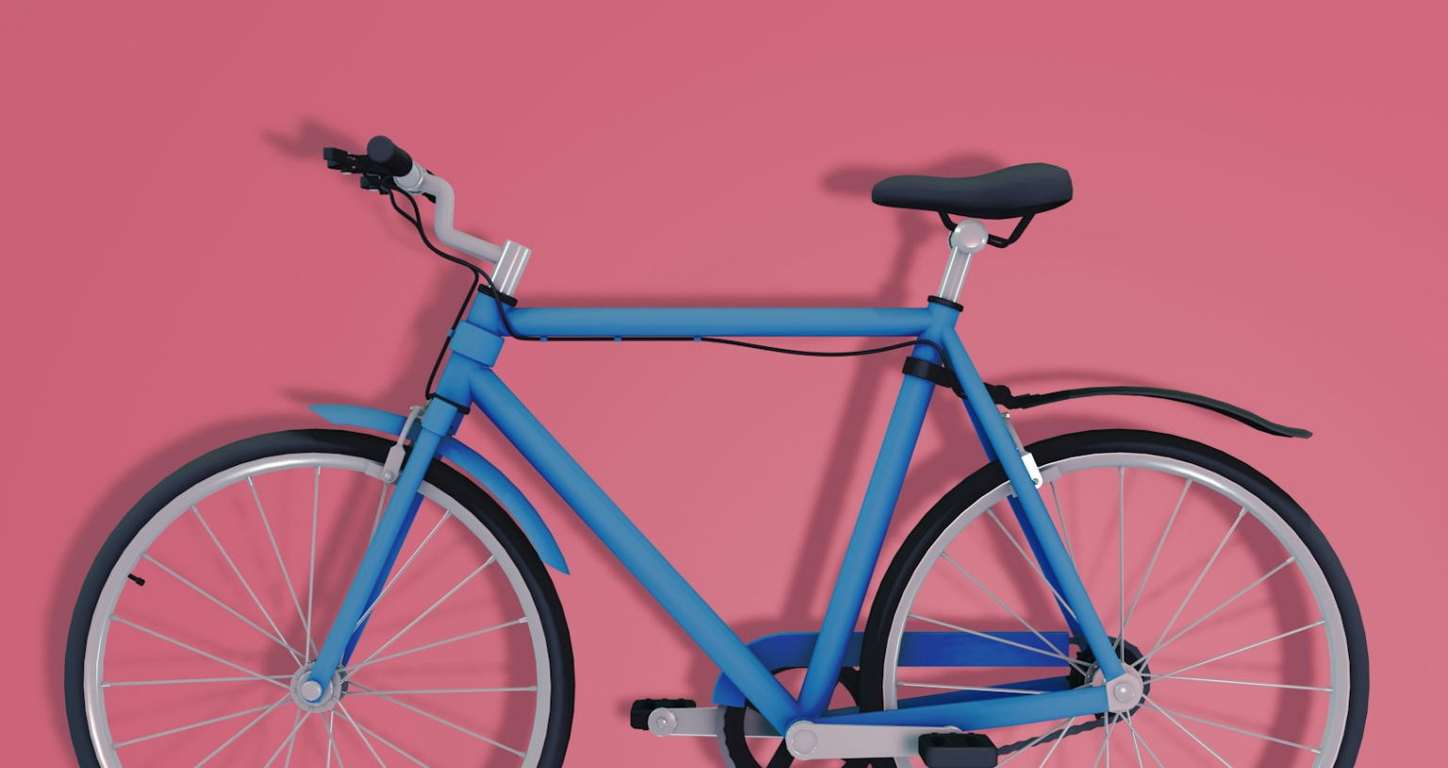
scroll to position [196, 0]
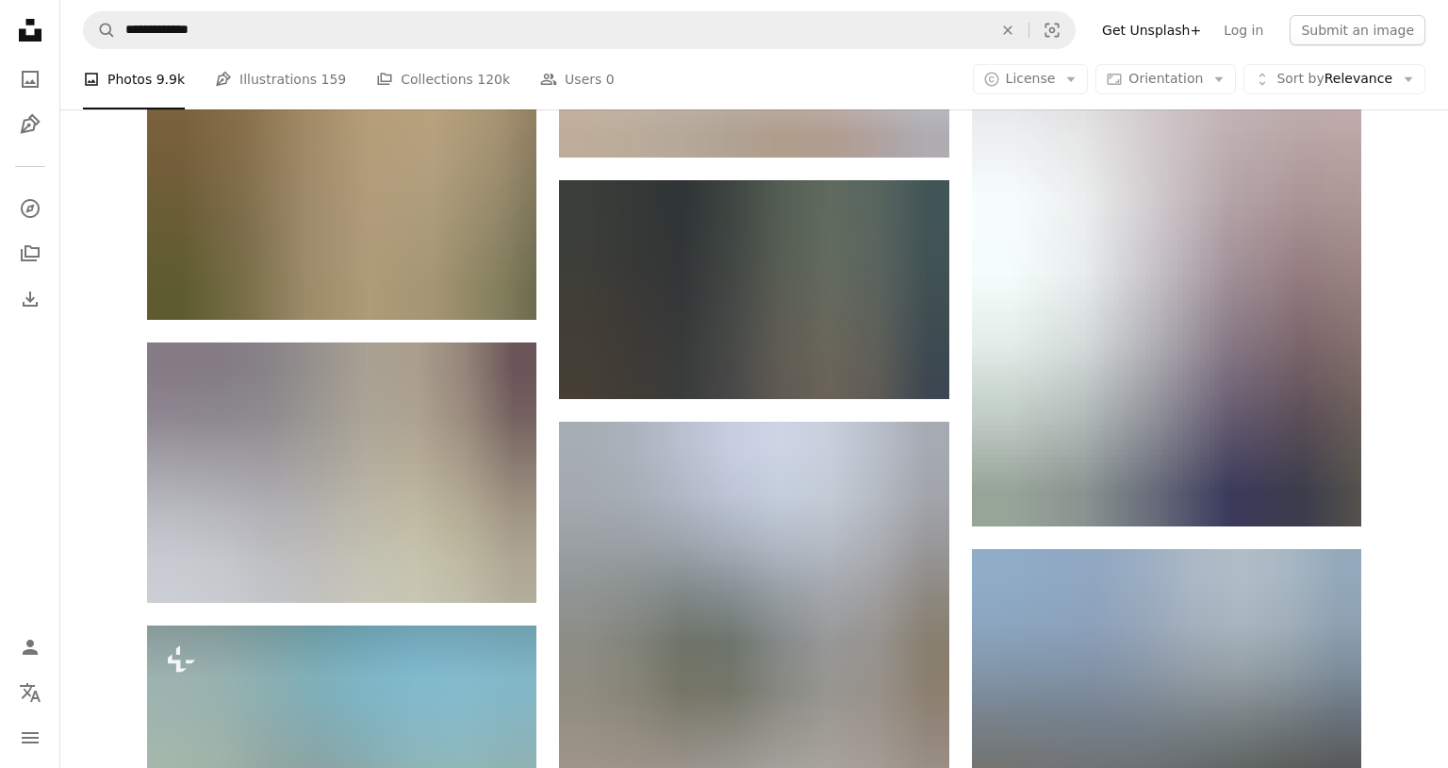
scroll to position [17333, 0]
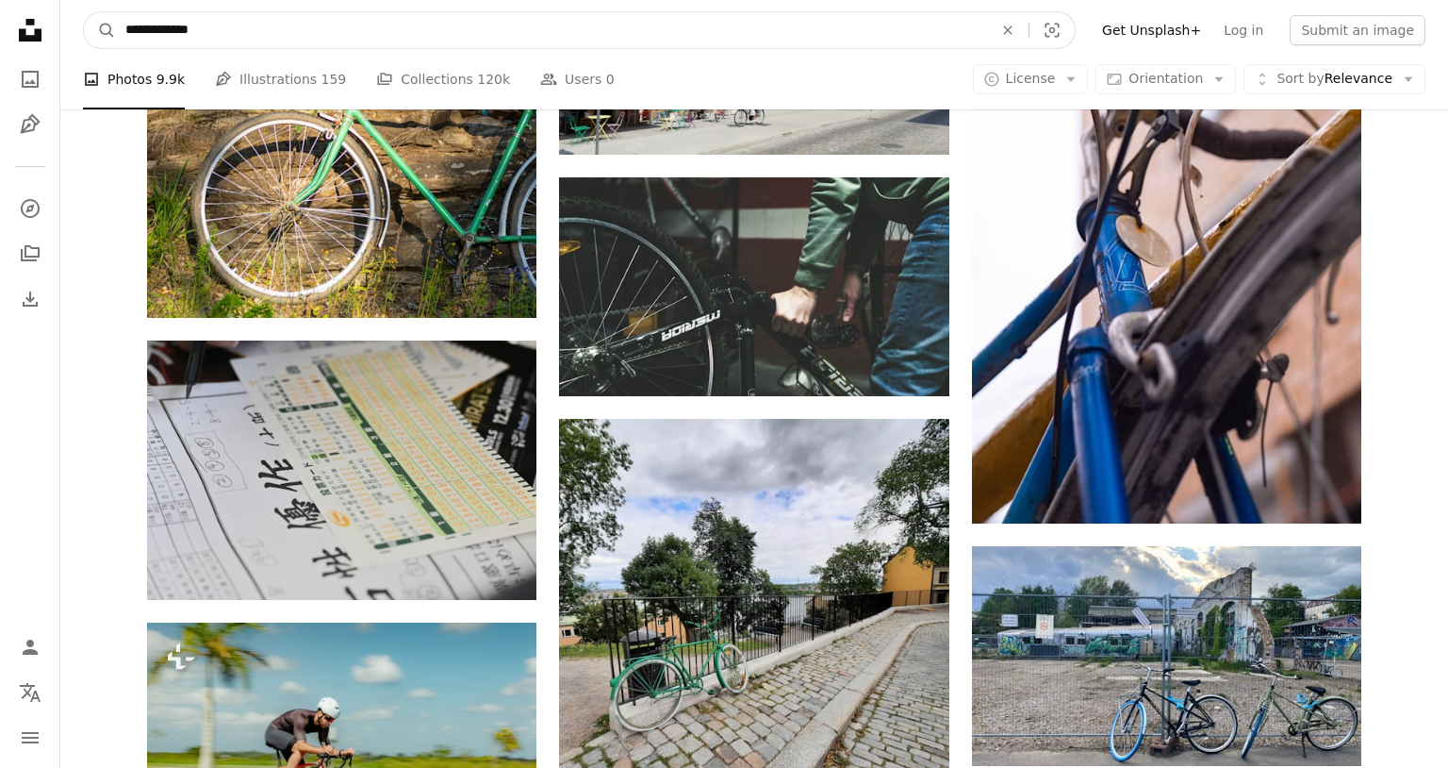
click at [225, 29] on input "**********" at bounding box center [551, 30] width 871 height 36
type input "**********"
click at [84, 12] on button "A magnifying glass" at bounding box center [100, 30] width 32 height 36
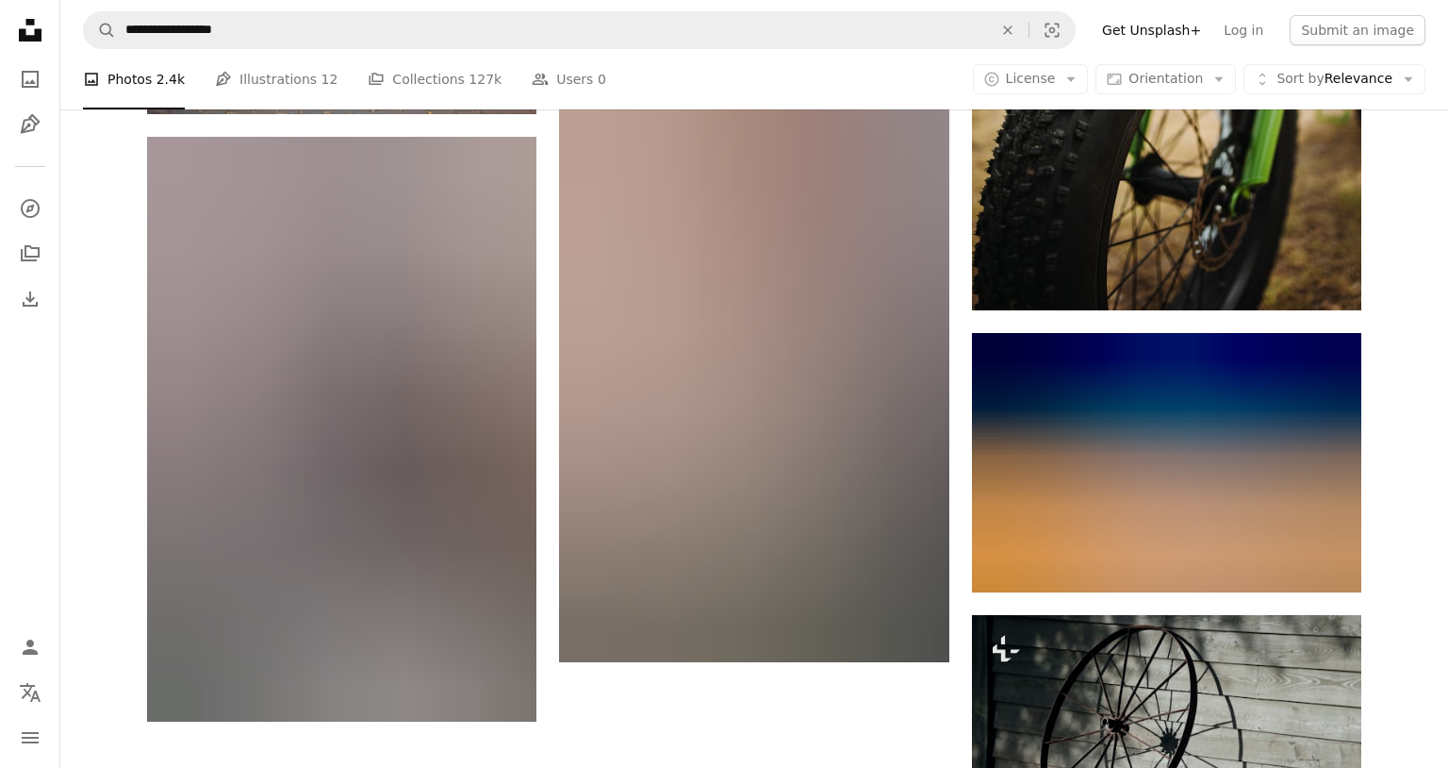
scroll to position [2892, 0]
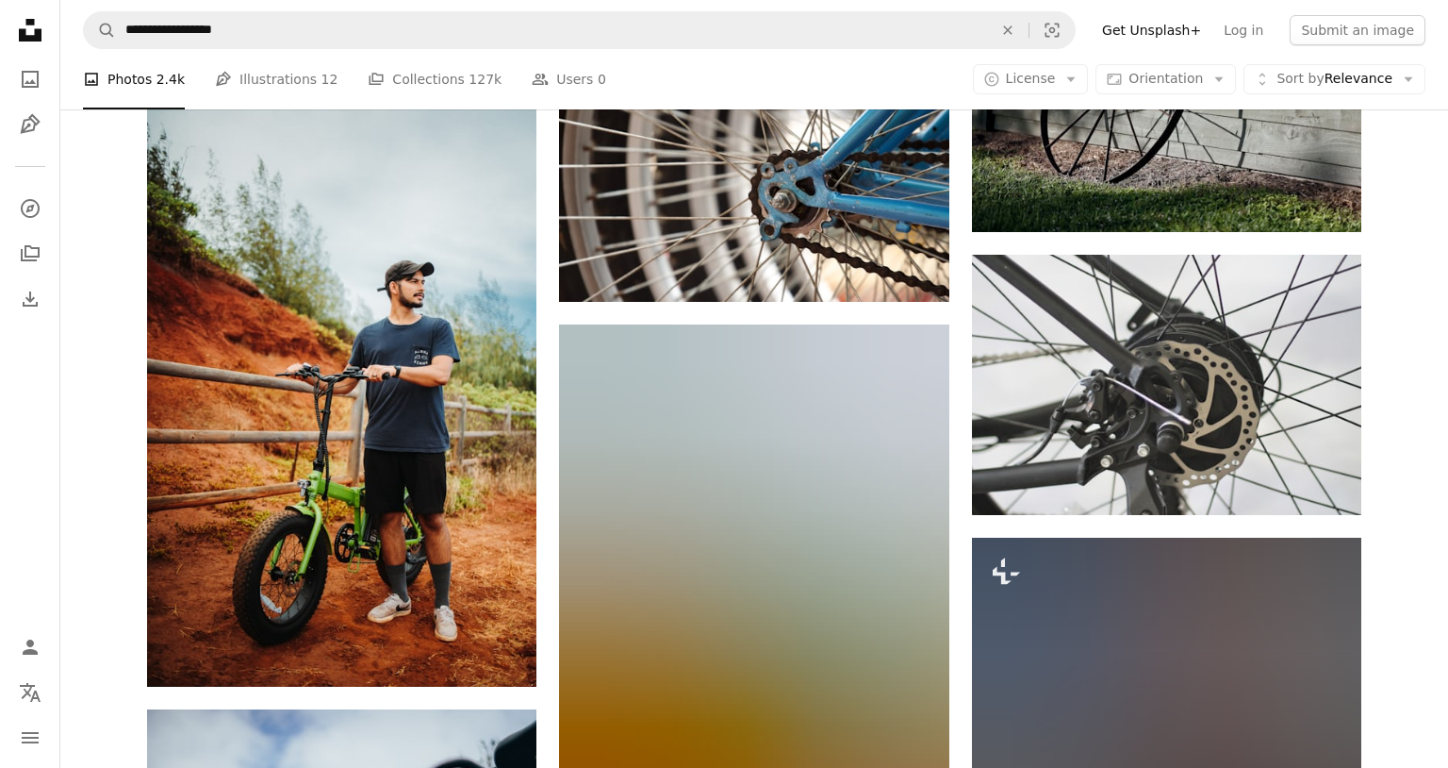
scroll to position [3330, 0]
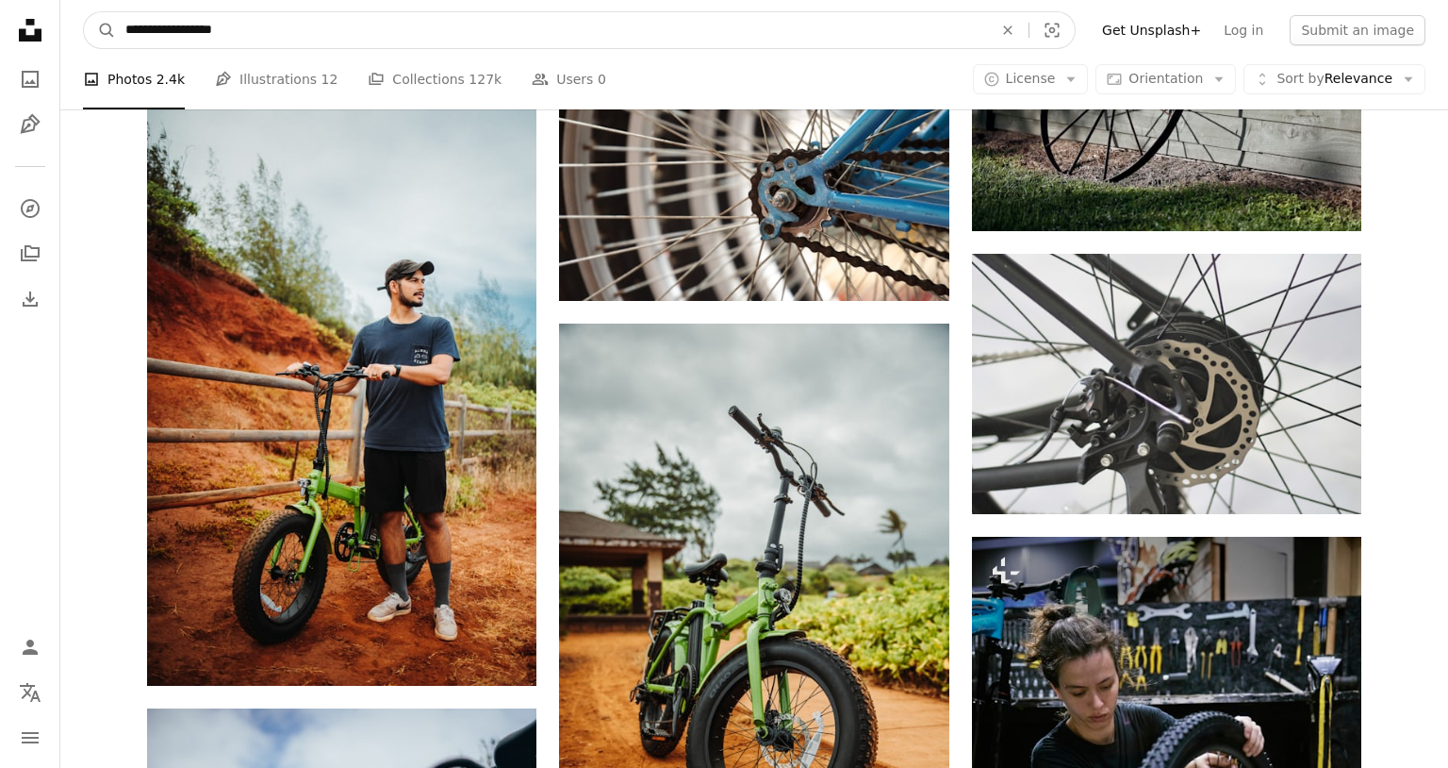
click at [242, 34] on input "**********" at bounding box center [551, 30] width 871 height 36
type input "**********"
click button "A magnifying glass" at bounding box center [100, 30] width 32 height 36
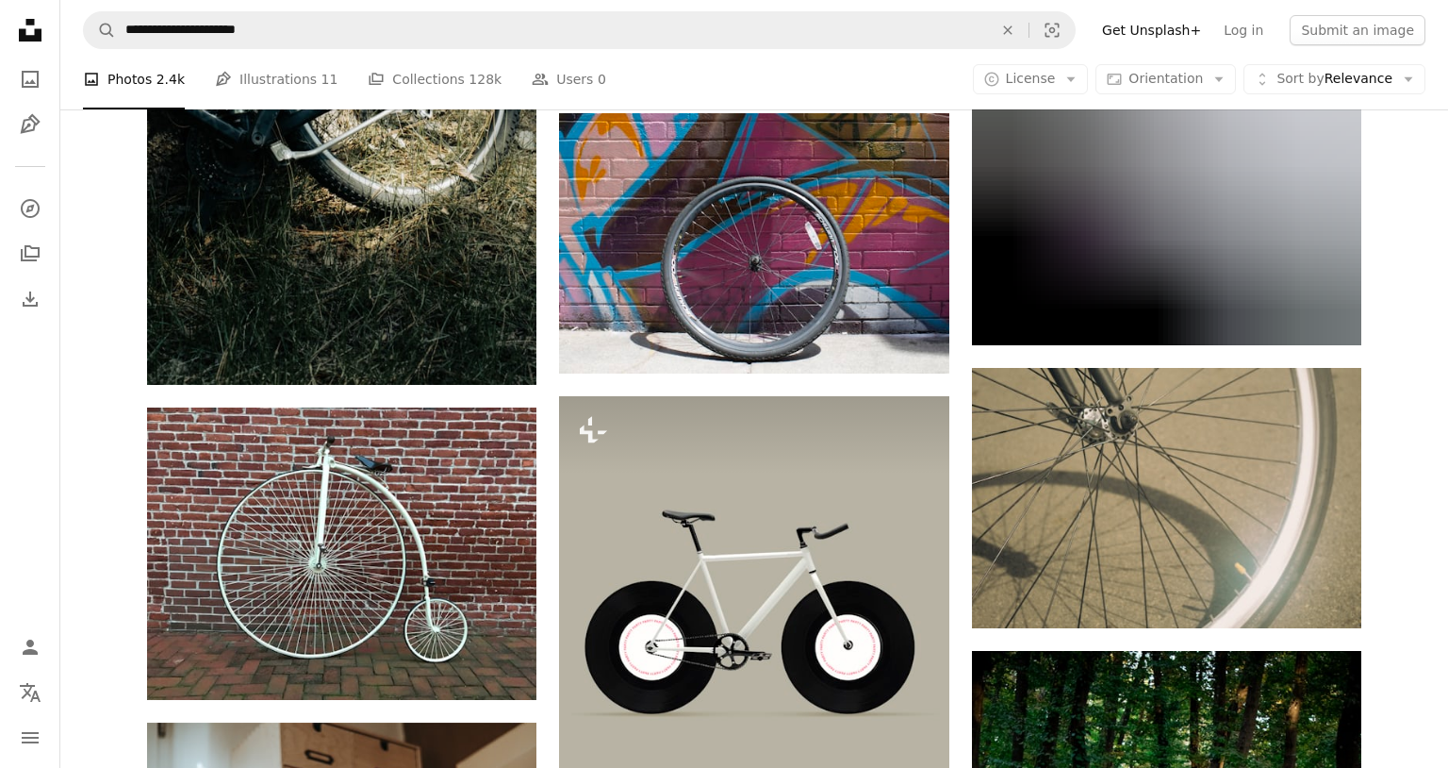
scroll to position [1395, 0]
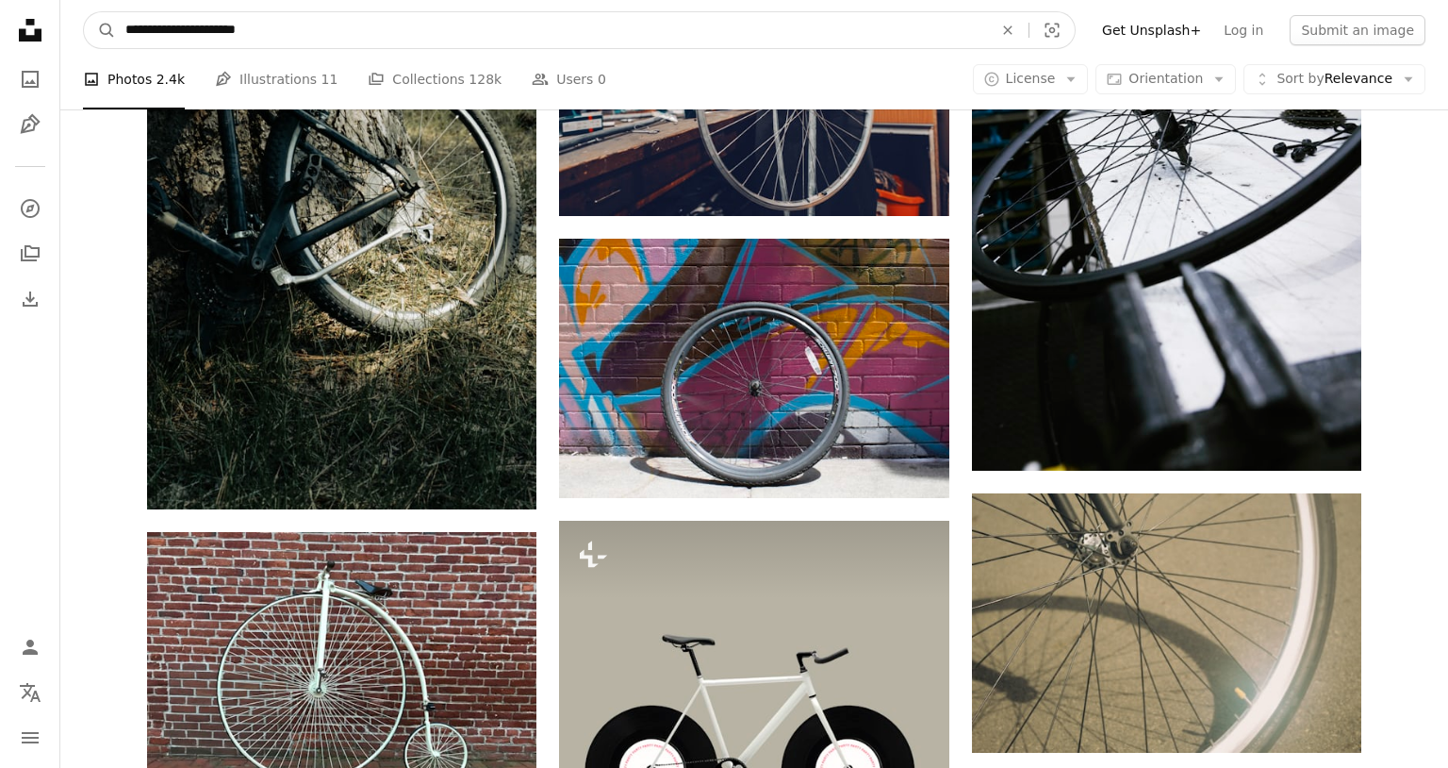
click at [285, 28] on input "**********" at bounding box center [551, 30] width 871 height 36
type input "**********"
click button "A magnifying glass" at bounding box center [100, 30] width 32 height 36
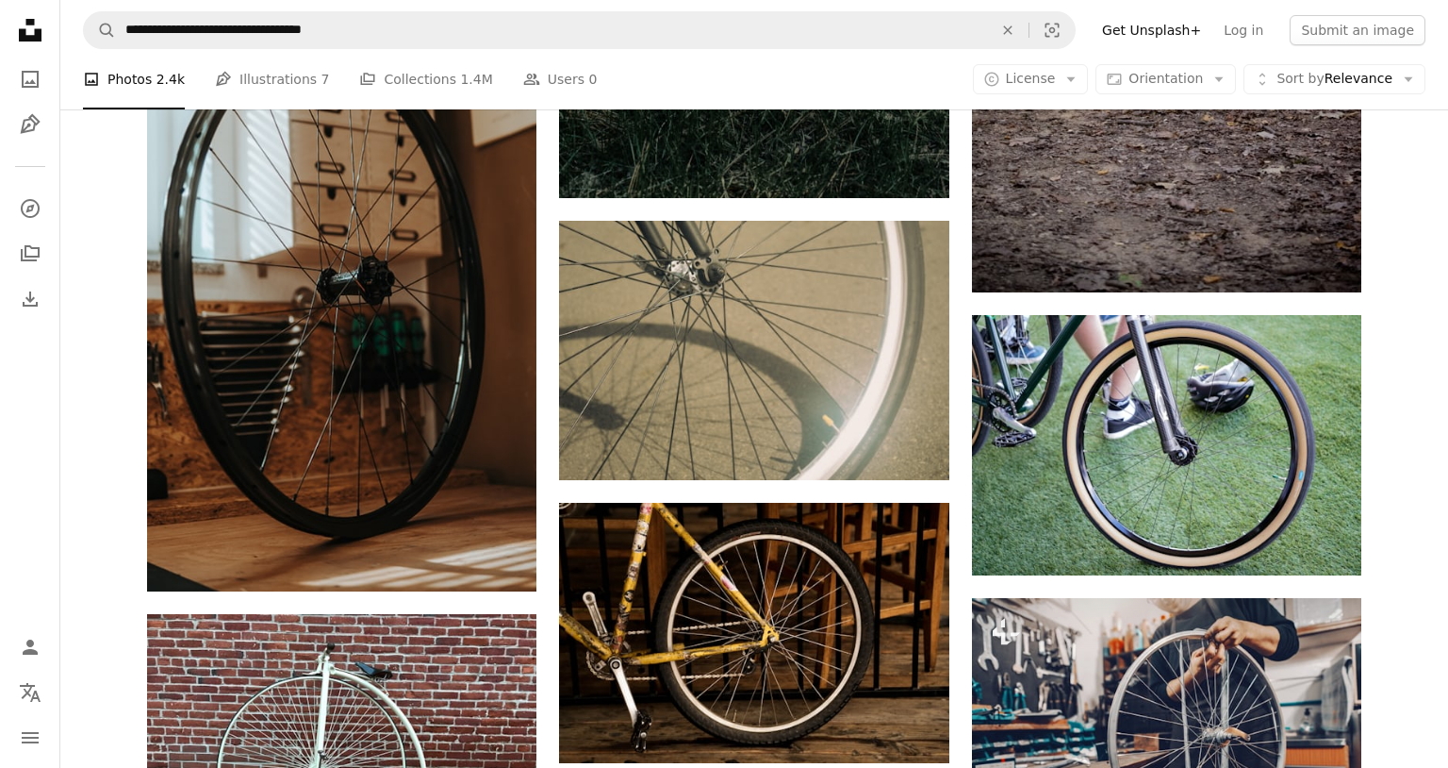
scroll to position [1309, 0]
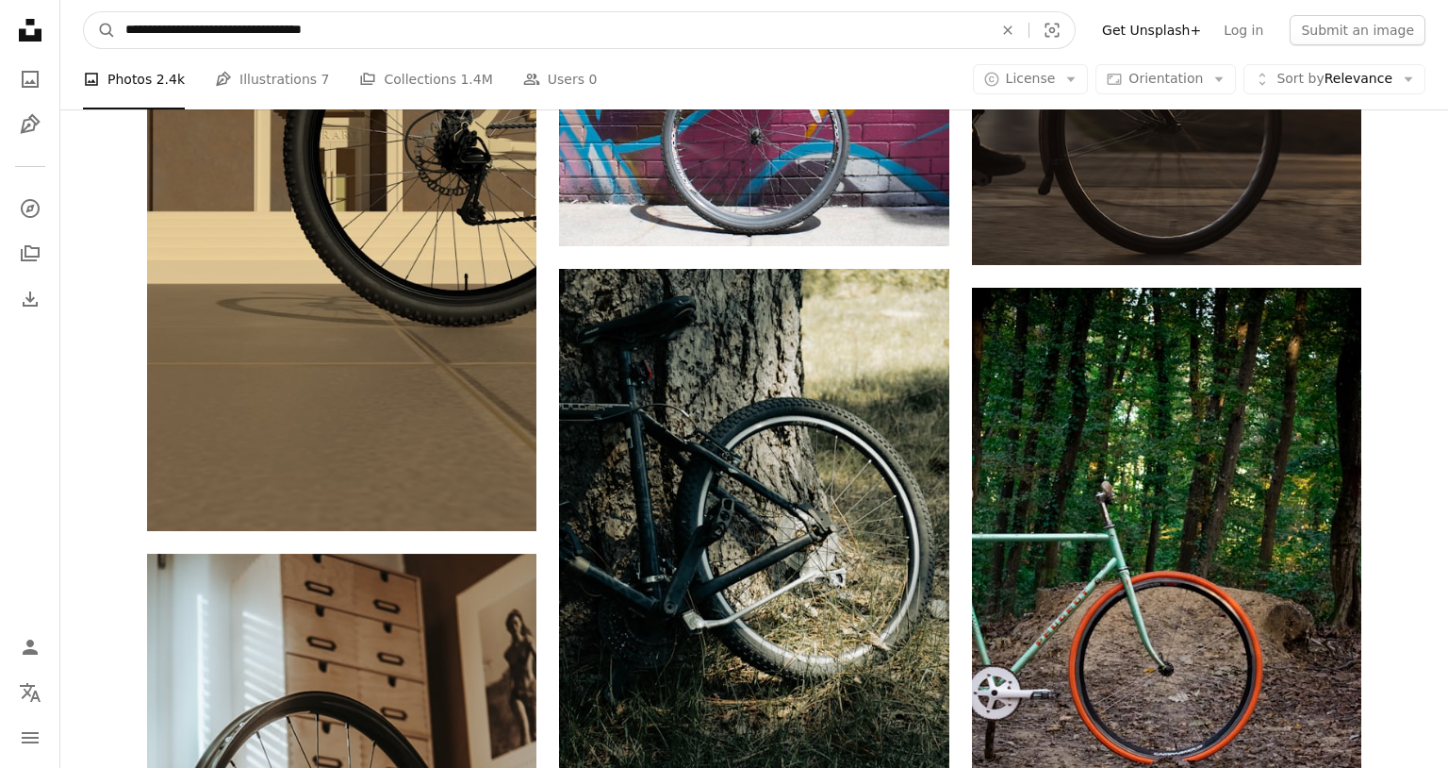
drag, startPoint x: 422, startPoint y: 34, endPoint x: 0, endPoint y: -138, distance: 455.9
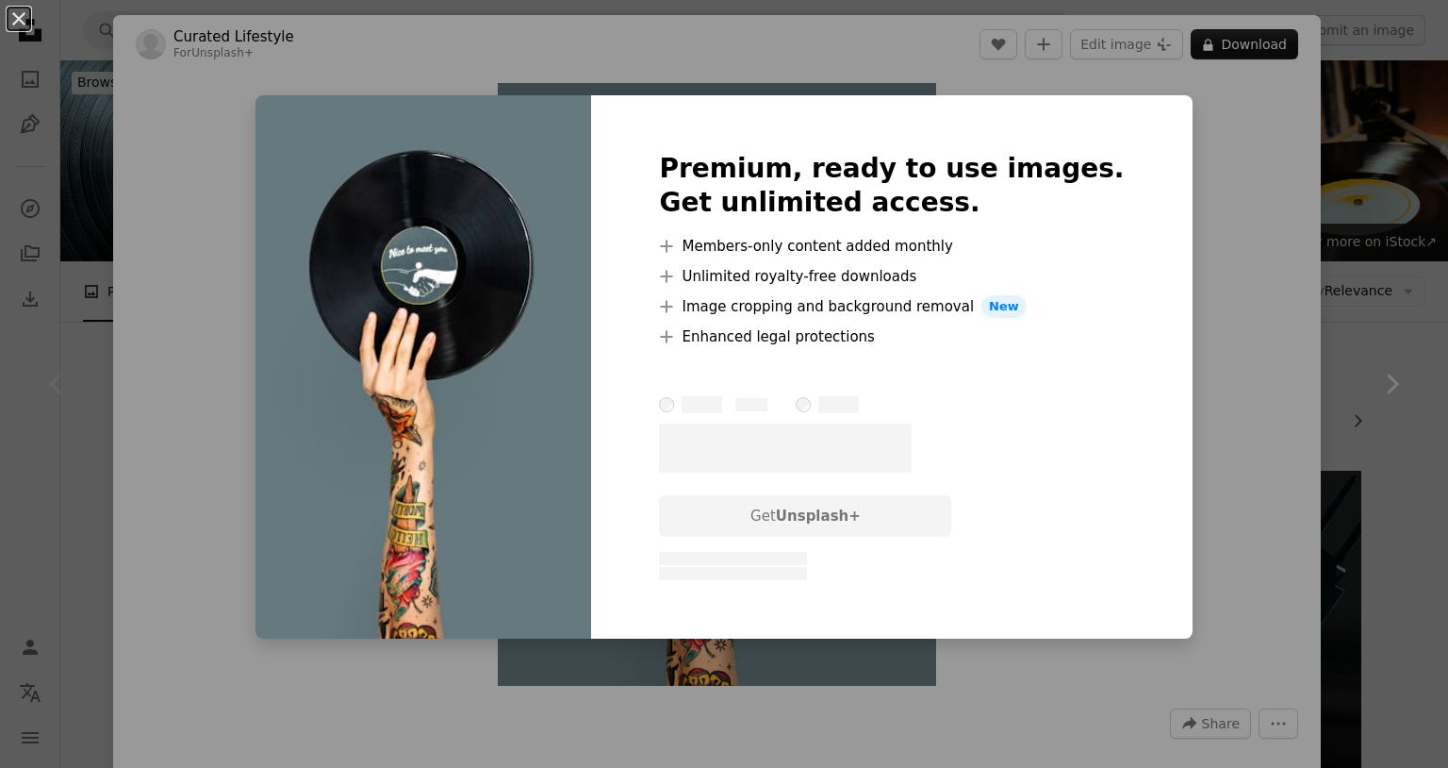
scroll to position [172, 0]
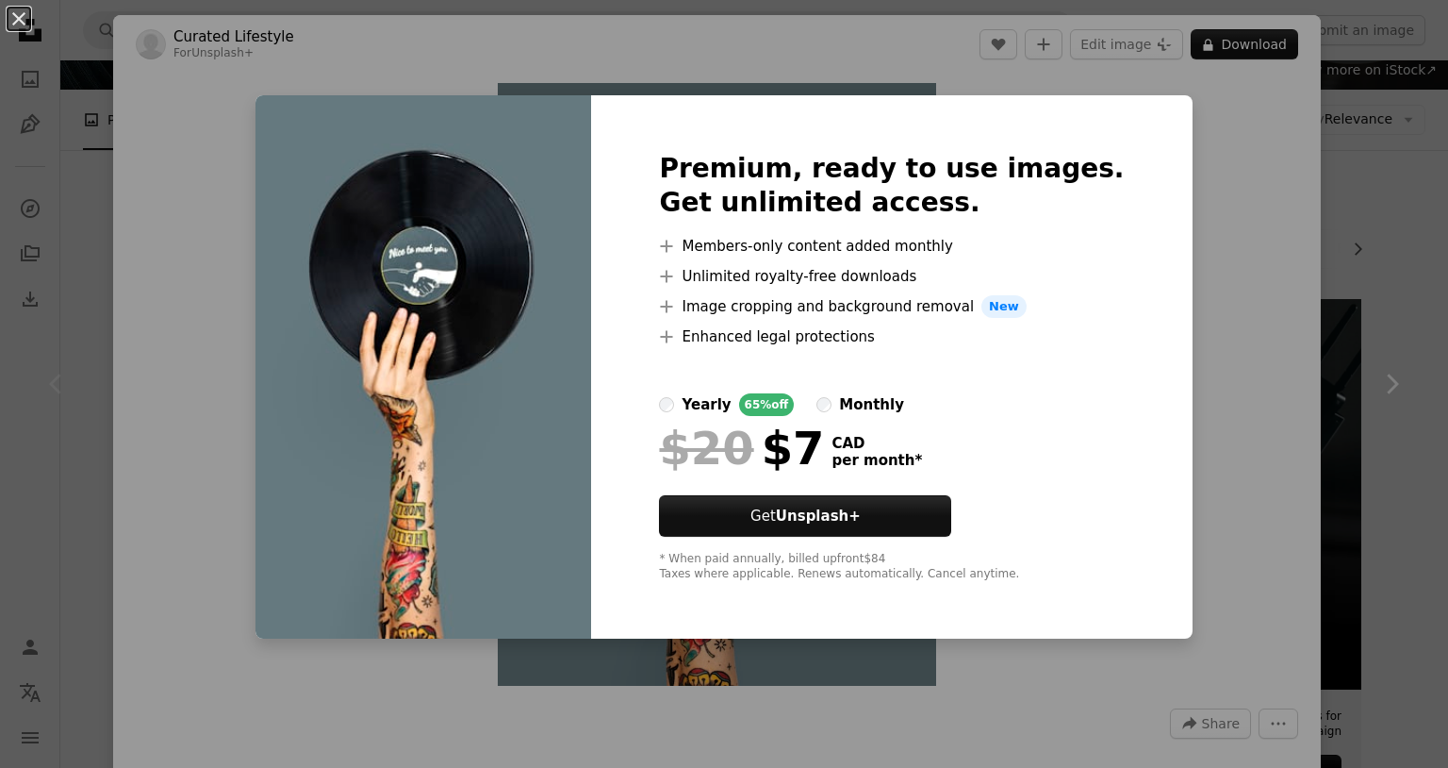
click at [1217, 351] on div "An X shape Premium, ready to use images. Get unlimited access. A plus sign Memb…" at bounding box center [724, 384] width 1448 height 768
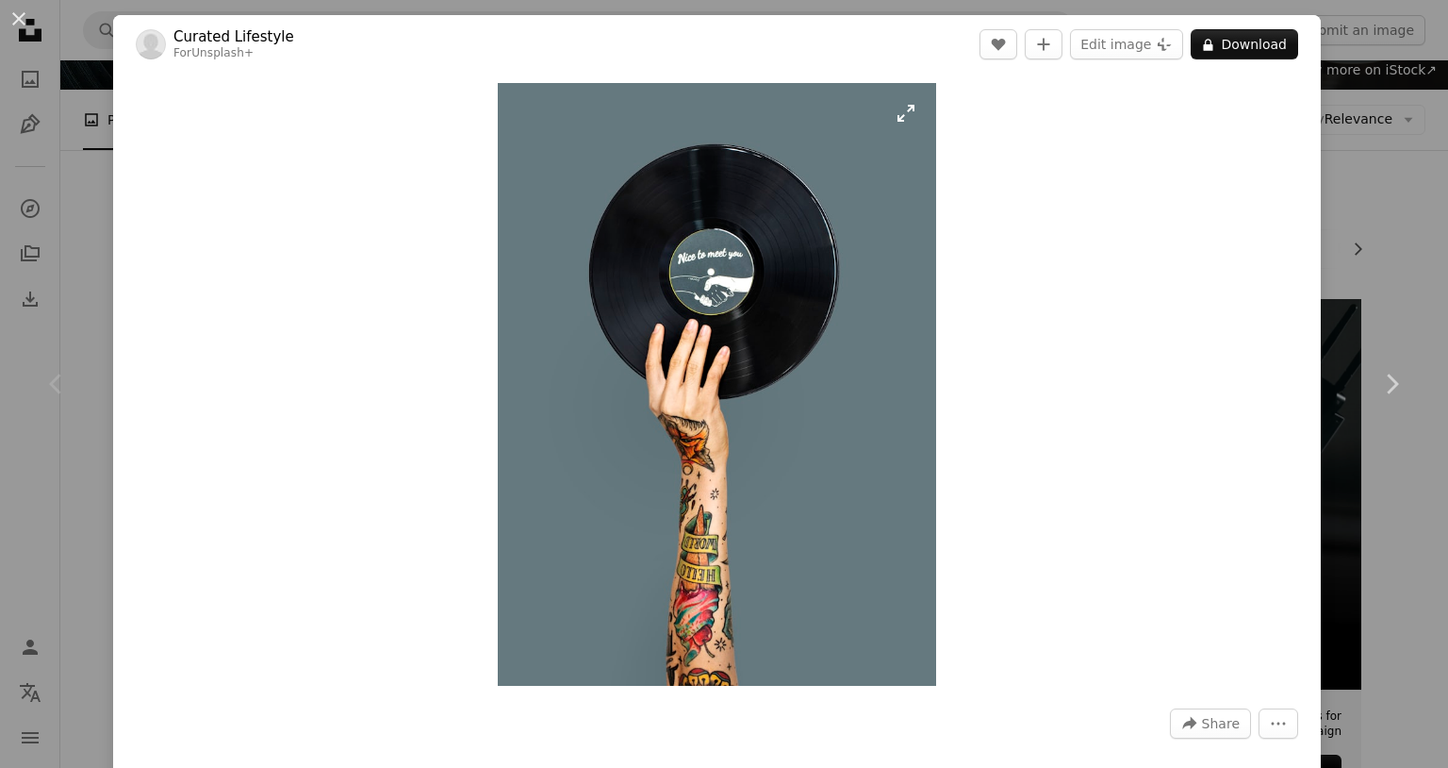
click at [835, 305] on img "Zoom in on this image" at bounding box center [717, 384] width 438 height 603
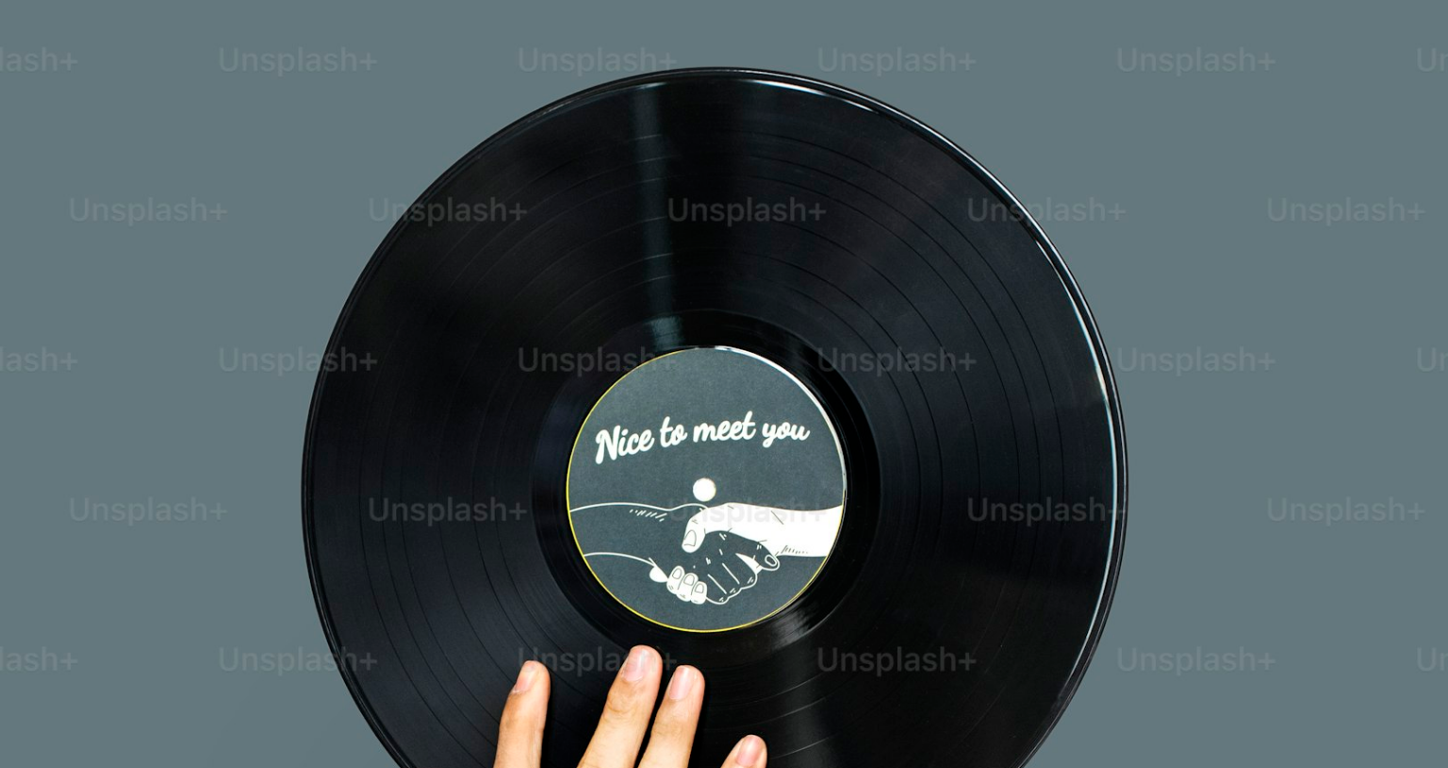
scroll to position [137, 0]
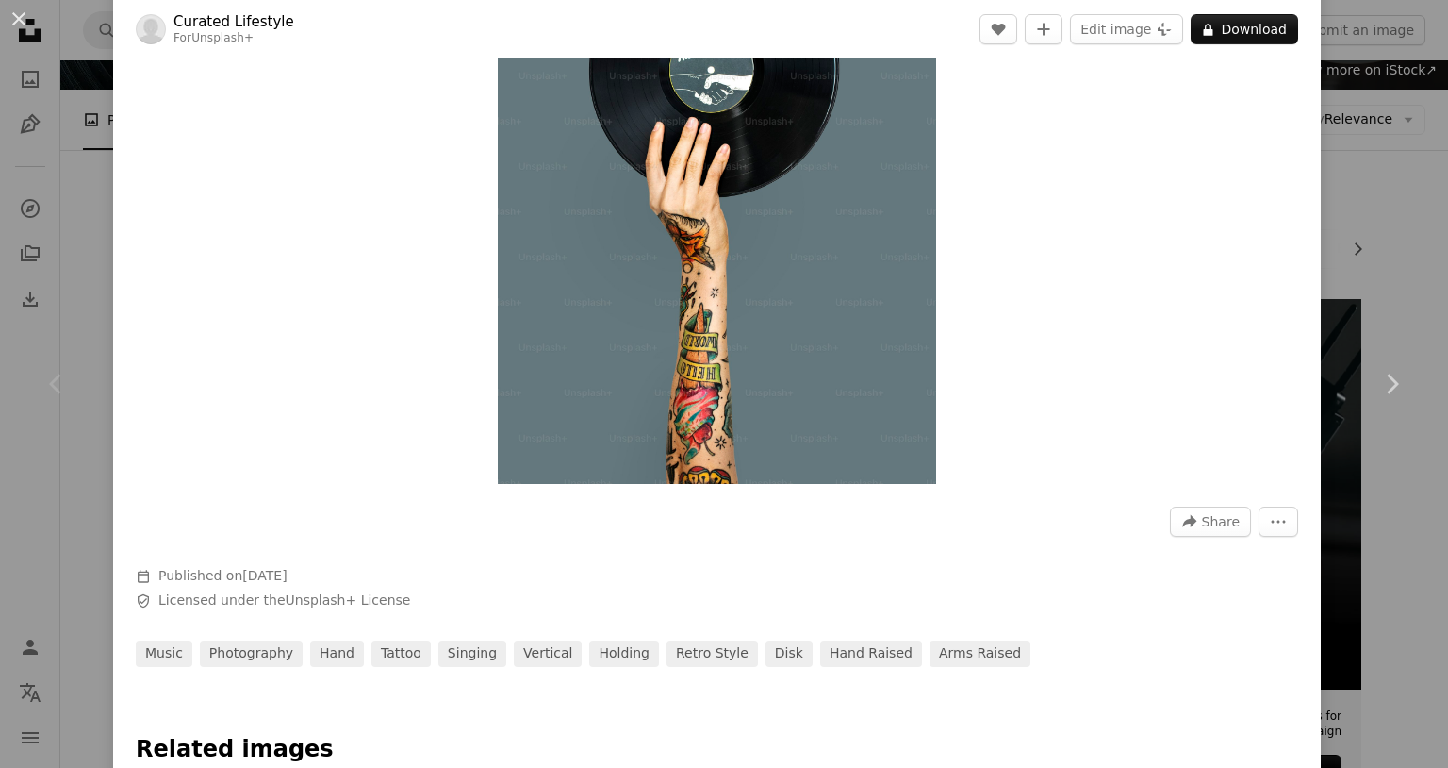
scroll to position [201, 0]
click at [1388, 256] on div "An X shape Chevron left Chevron right Curated Lifestyle For Unsplash+ A heart A…" at bounding box center [724, 384] width 1448 height 768
